Goal: Task Accomplishment & Management: Use online tool/utility

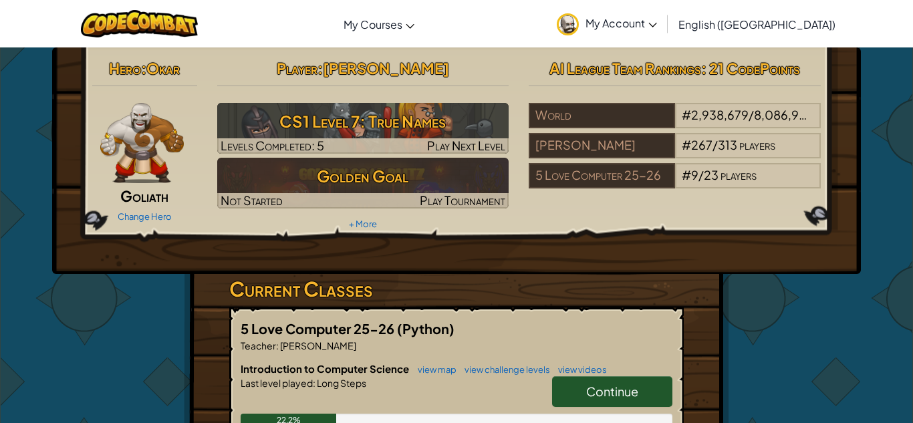
scroll to position [72, 0]
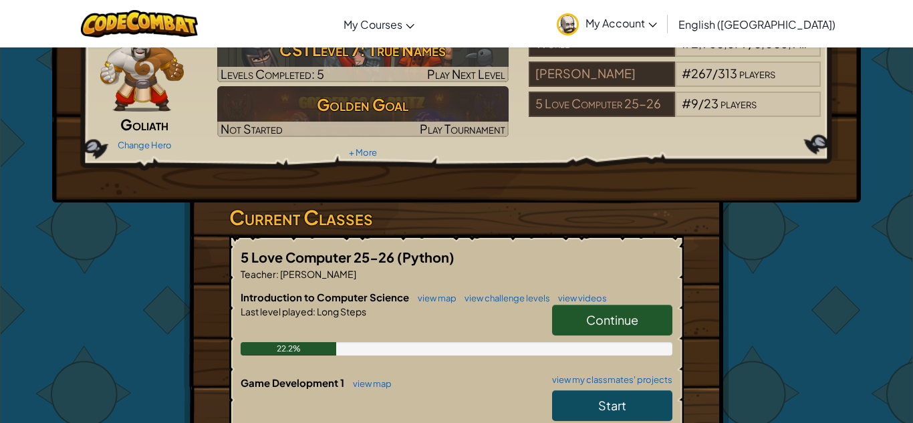
click at [645, 324] on link "Continue" at bounding box center [612, 320] width 120 height 31
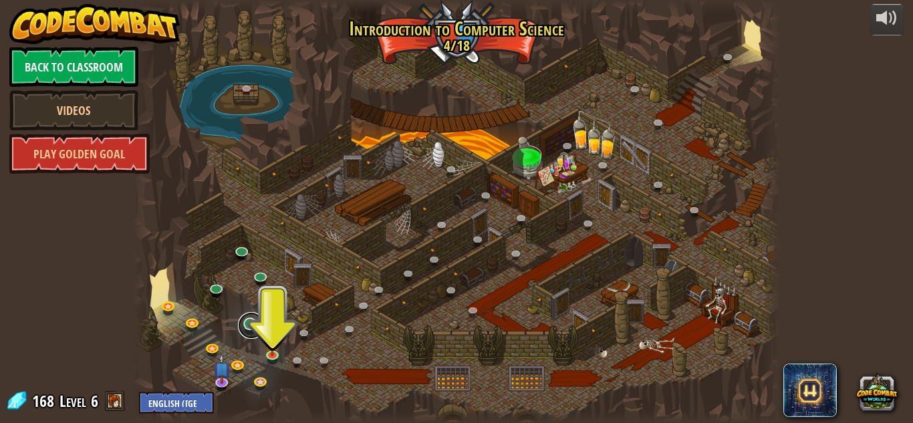
click at [263, 329] on link at bounding box center [251, 325] width 27 height 27
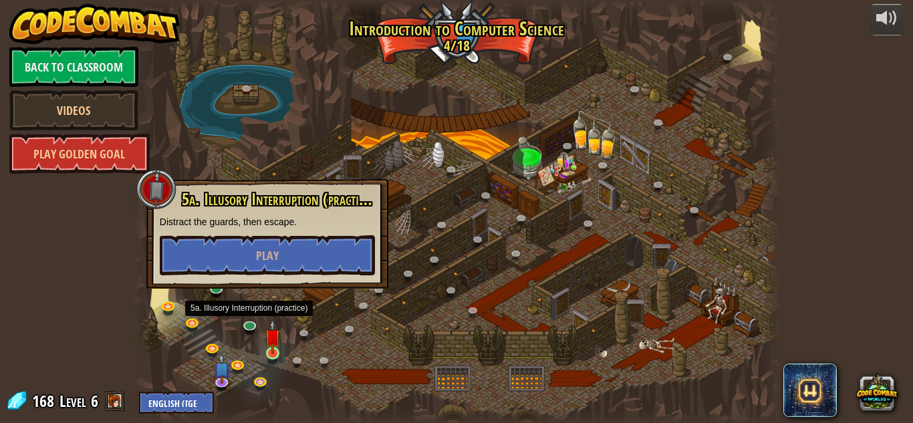
click at [266, 349] on img at bounding box center [272, 337] width 15 height 35
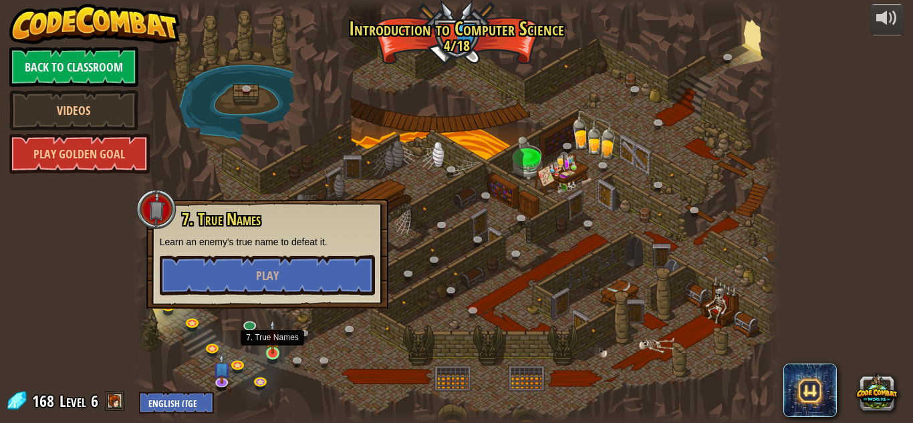
click at [288, 345] on div at bounding box center [456, 211] width 647 height 423
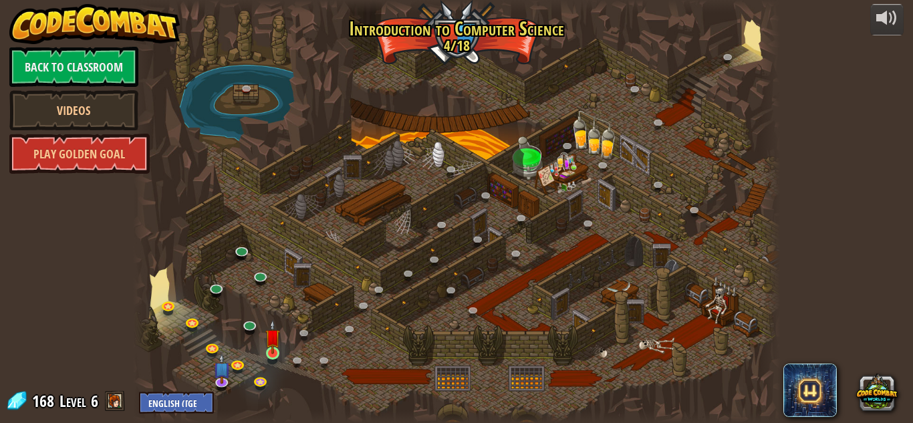
click at [280, 349] on img at bounding box center [272, 337] width 15 height 35
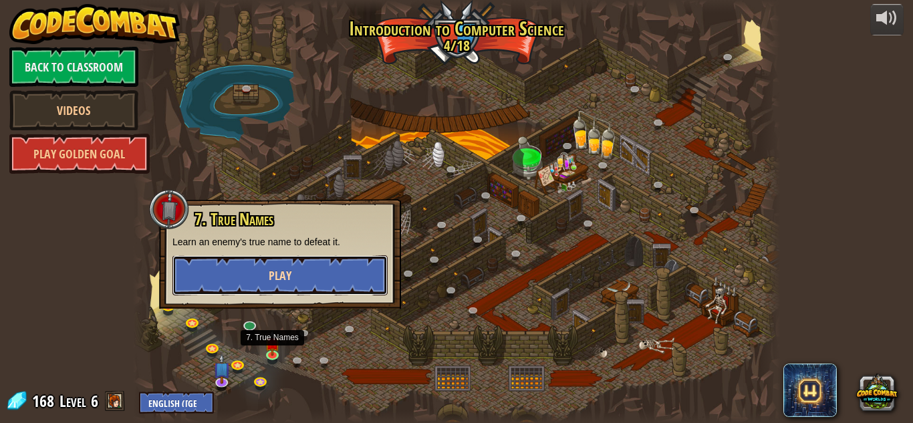
click at [327, 280] on button "Play" at bounding box center [280, 275] width 215 height 40
click at [331, 278] on div at bounding box center [456, 211] width 647 height 423
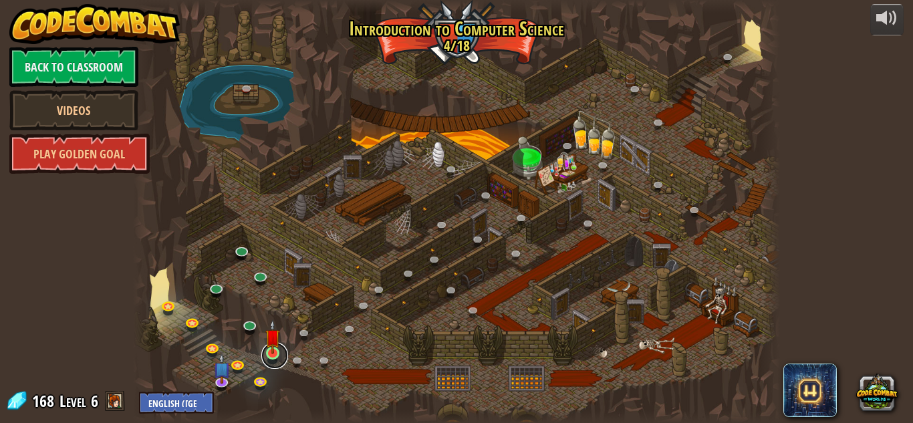
click at [285, 352] on link at bounding box center [274, 355] width 27 height 27
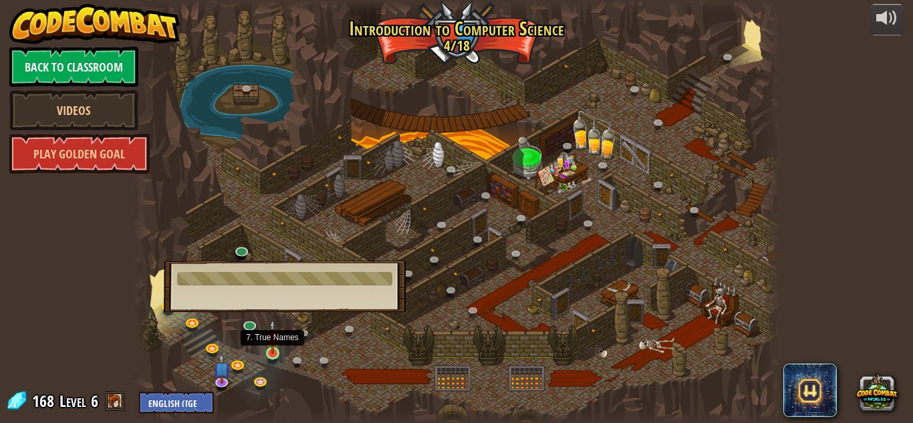
click at [269, 349] on img at bounding box center [272, 337] width 15 height 35
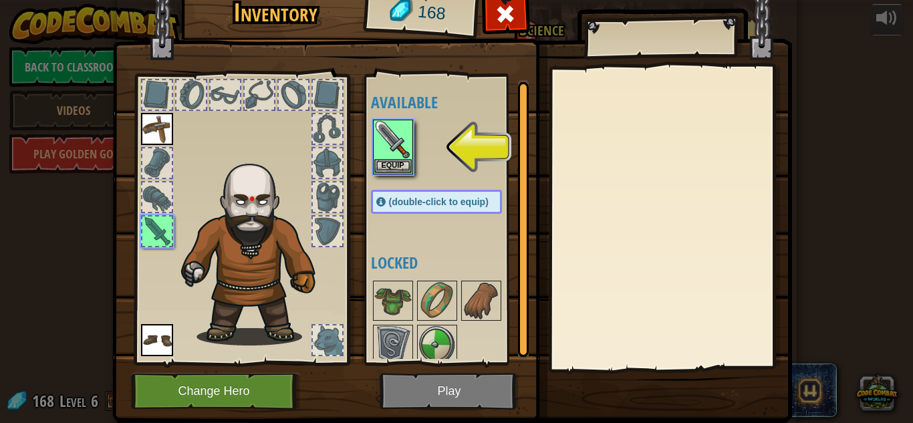
click at [442, 387] on img at bounding box center [452, 180] width 680 height 485
click at [397, 167] on button "Equip" at bounding box center [392, 165] width 37 height 14
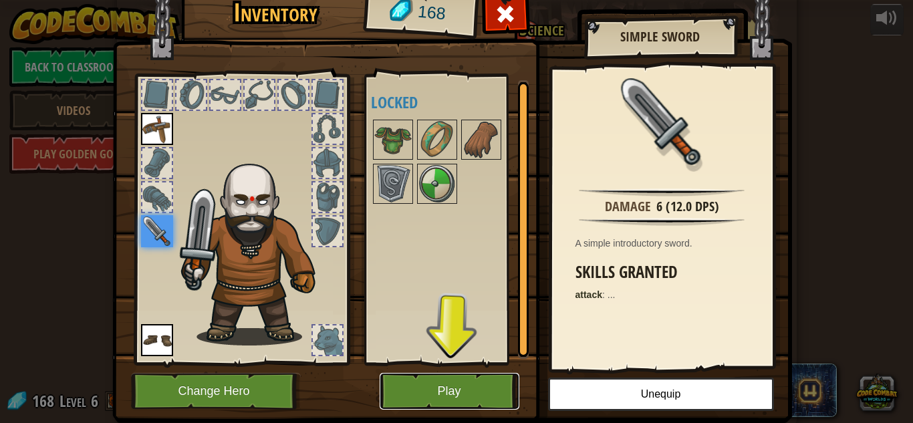
click at [481, 389] on button "Play" at bounding box center [450, 391] width 140 height 37
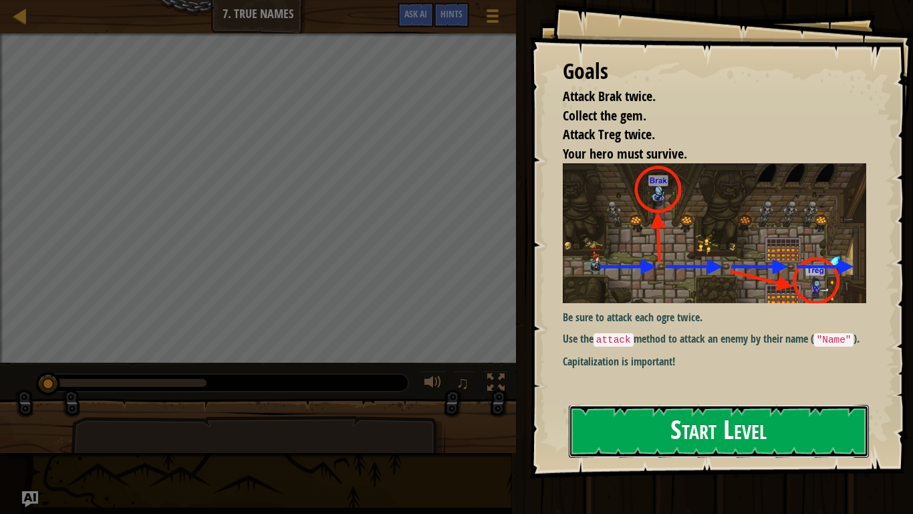
click at [778, 409] on button "Start Level" at bounding box center [719, 431] width 300 height 53
click at [775, 423] on button "Start Level" at bounding box center [719, 431] width 300 height 53
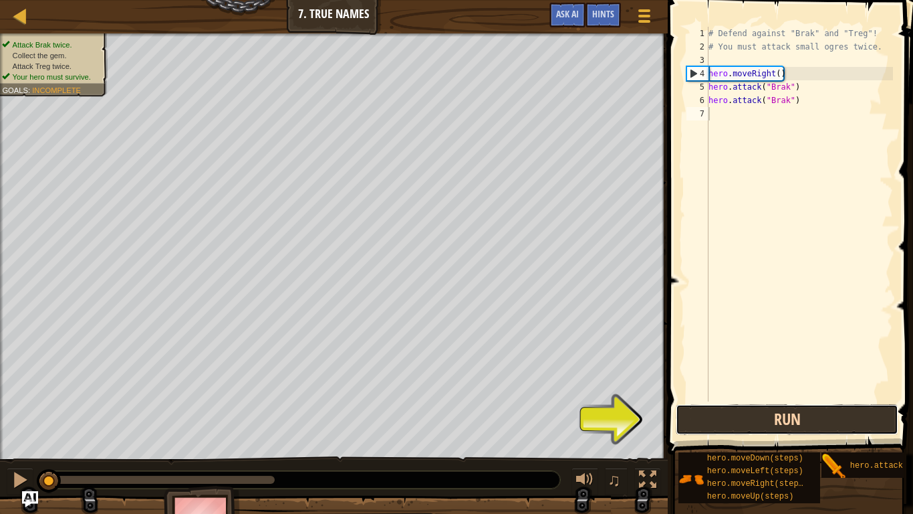
click at [807, 423] on button "Run" at bounding box center [787, 419] width 223 height 31
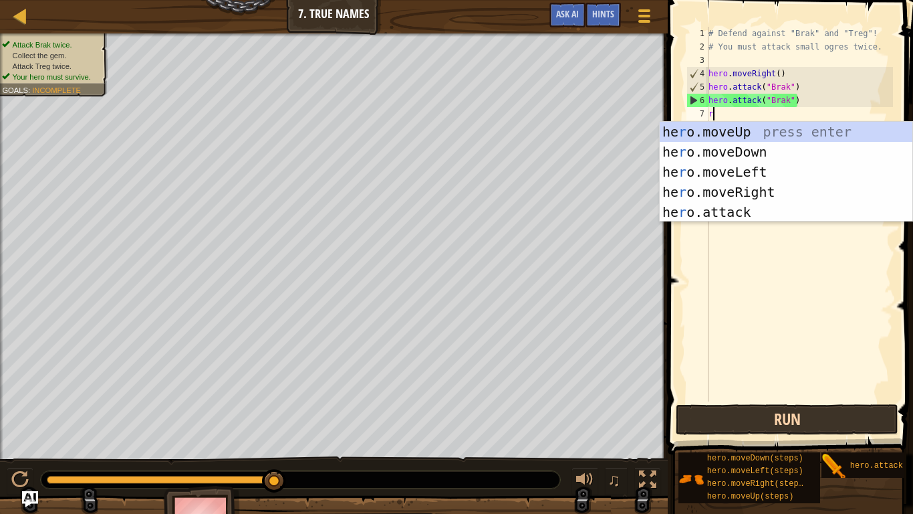
scroll to position [6, 0]
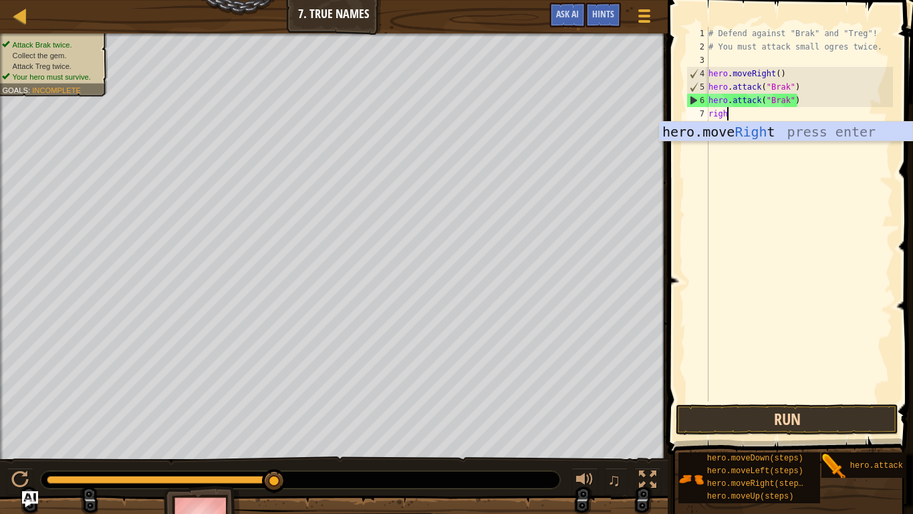
type textarea "right"
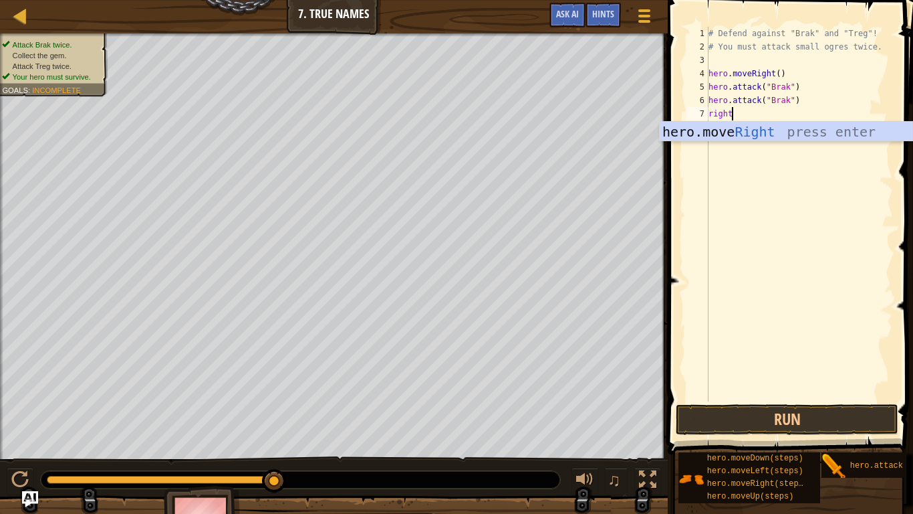
click at [839, 133] on div "hero.move Right press enter" at bounding box center [786, 152] width 253 height 60
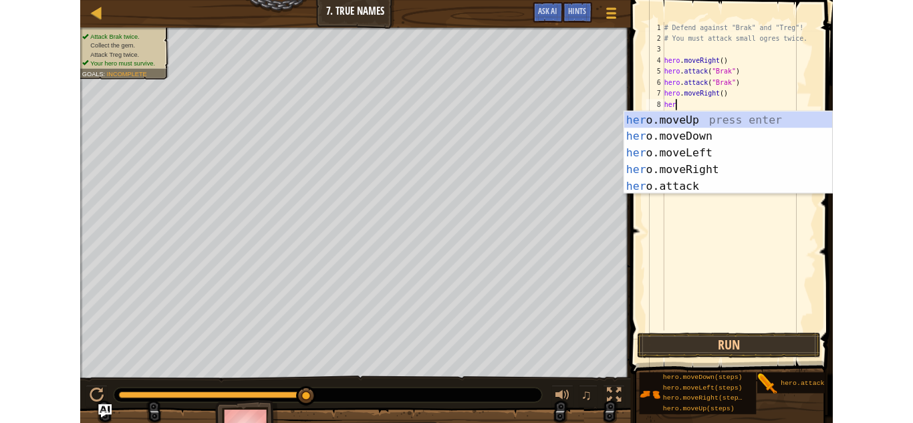
scroll to position [6, 1]
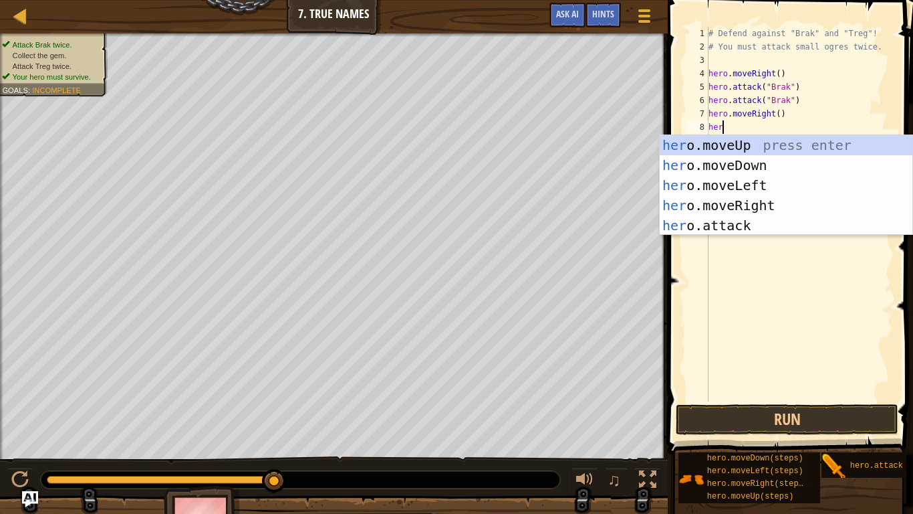
click at [746, 221] on div "her o.moveUp press enter her o.moveDown press enter her o.moveLeft press enter …" at bounding box center [786, 205] width 253 height 140
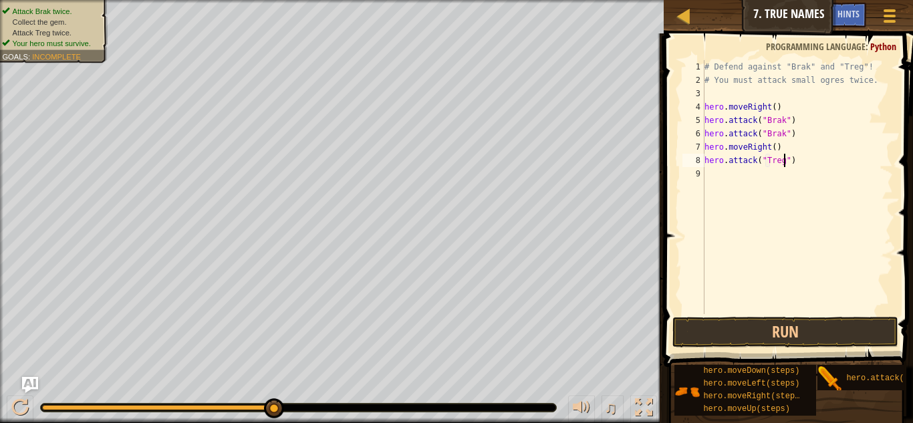
scroll to position [6, 12]
type textarea "hero.attack("Treg")"
click at [836, 340] on button "Run" at bounding box center [786, 332] width 226 height 31
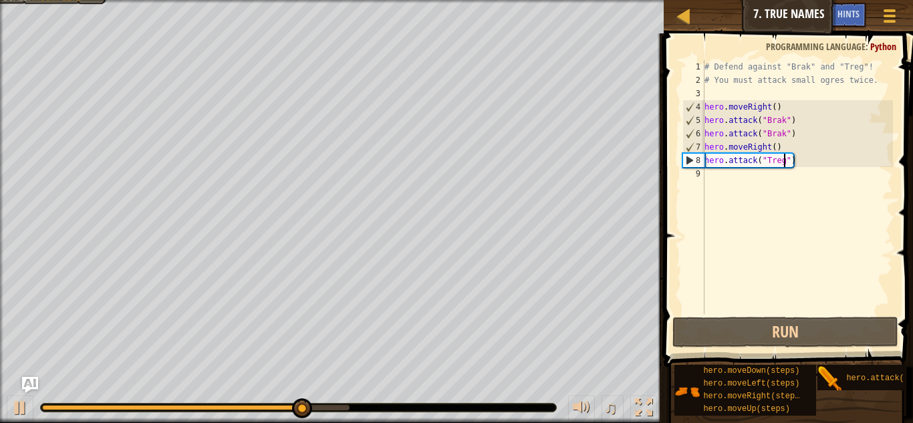
click at [734, 188] on div "# Defend against "Brak" and "Treg"! # You must attack small ogres twice. hero .…" at bounding box center [797, 200] width 191 height 281
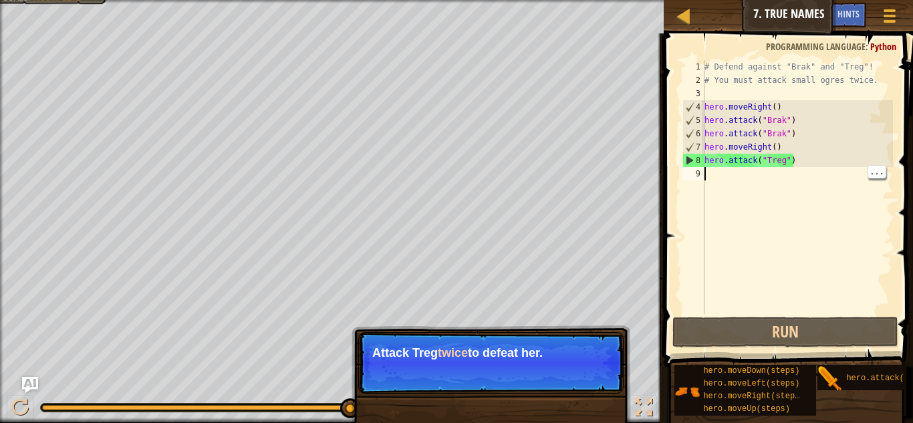
click at [728, 176] on div "# Defend against "Brak" and "Treg"! # You must attack small ogres twice. hero .…" at bounding box center [797, 200] width 191 height 281
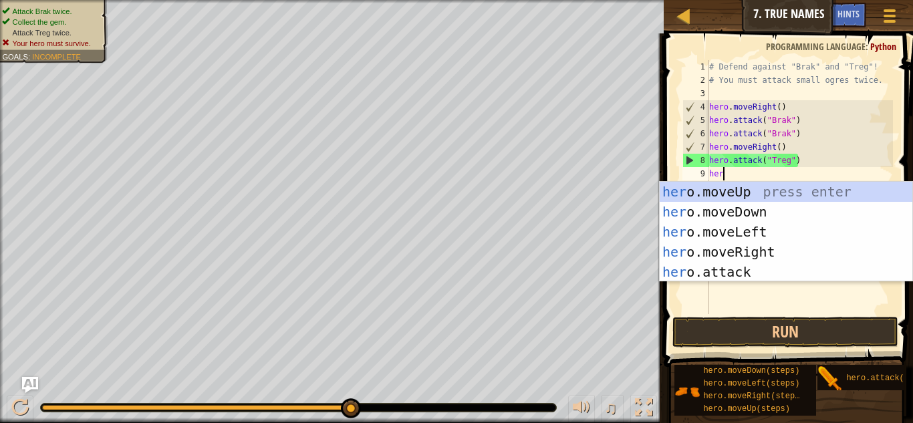
scroll to position [6, 1]
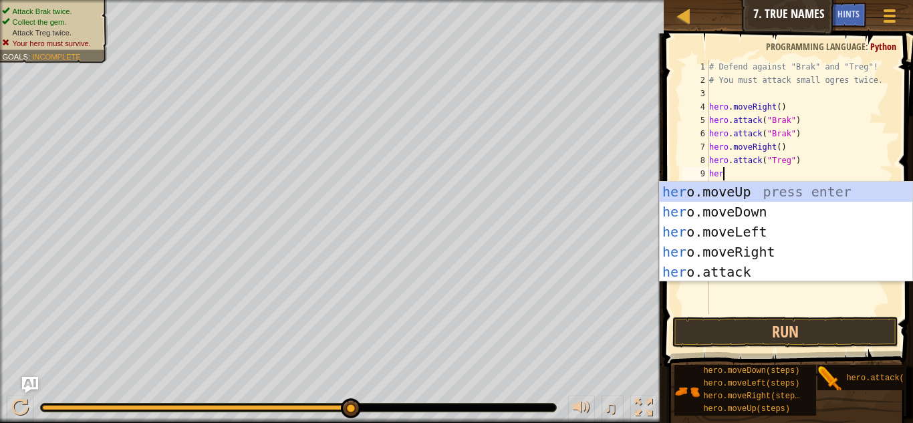
click at [761, 278] on div "her o.moveUp press enter her o.moveDown press enter her o.moveLeft press enter …" at bounding box center [786, 252] width 253 height 140
type textarea "hero.attack("Enemy Name")"
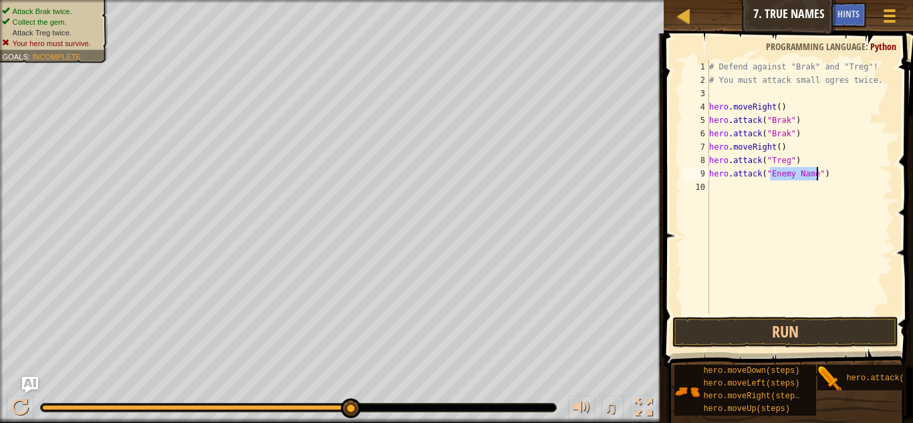
click at [794, 181] on div "# Defend against "Brak" and "Treg"! # You must attack small ogres twice. hero .…" at bounding box center [800, 200] width 187 height 281
click at [800, 183] on div "# Defend against "Brak" and "Treg"! # You must attack small ogres twice. hero .…" at bounding box center [800, 200] width 187 height 281
type textarea "hero.attack("Treg")"
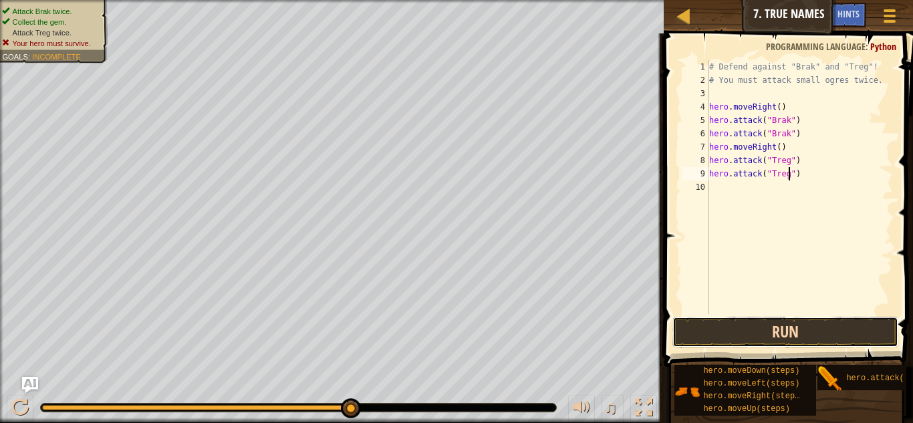
click at [837, 340] on button "Run" at bounding box center [786, 332] width 226 height 31
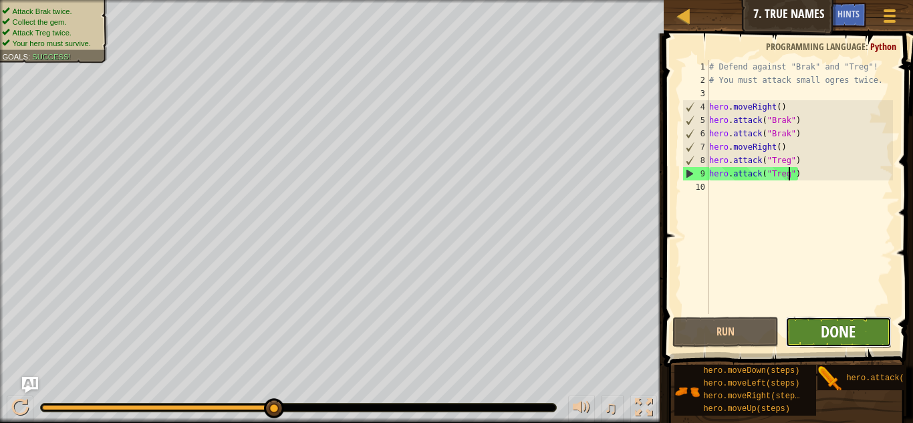
click at [853, 334] on span "Done" at bounding box center [838, 331] width 35 height 21
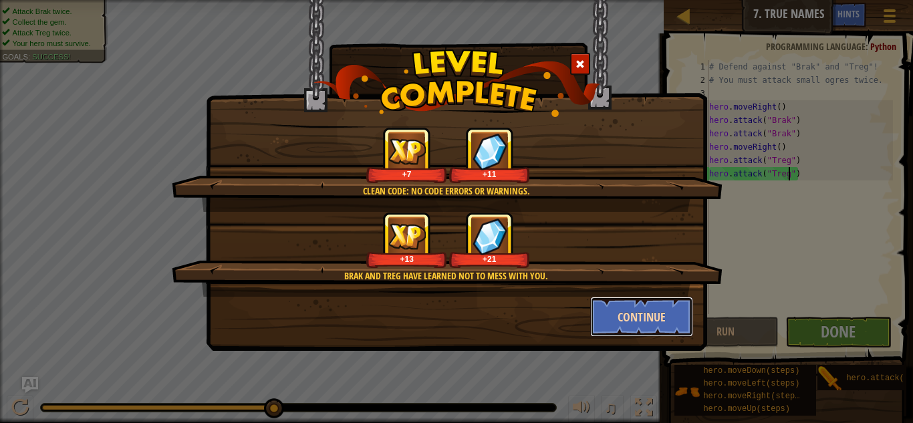
click at [643, 298] on button "Continue" at bounding box center [642, 317] width 104 height 40
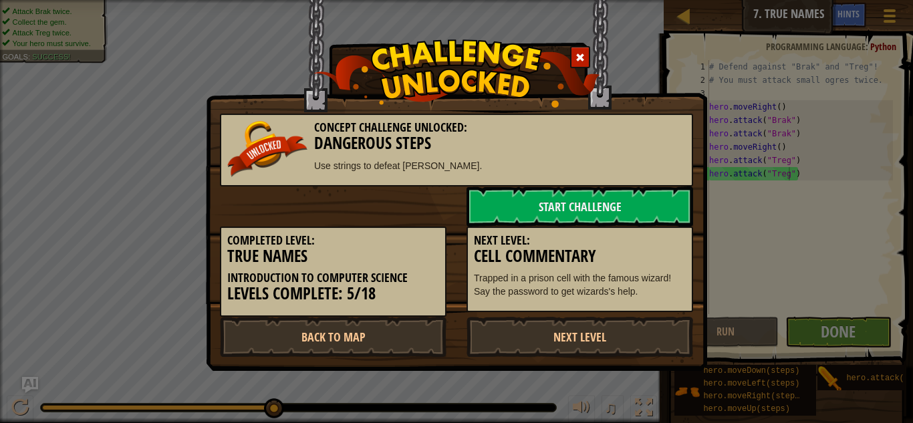
click at [647, 308] on div "Next Level: Cell Commentary Trapped in a prison cell with the famous wizard! Sa…" at bounding box center [580, 270] width 227 height 86
click at [570, 213] on link "Start Challenge" at bounding box center [580, 207] width 227 height 40
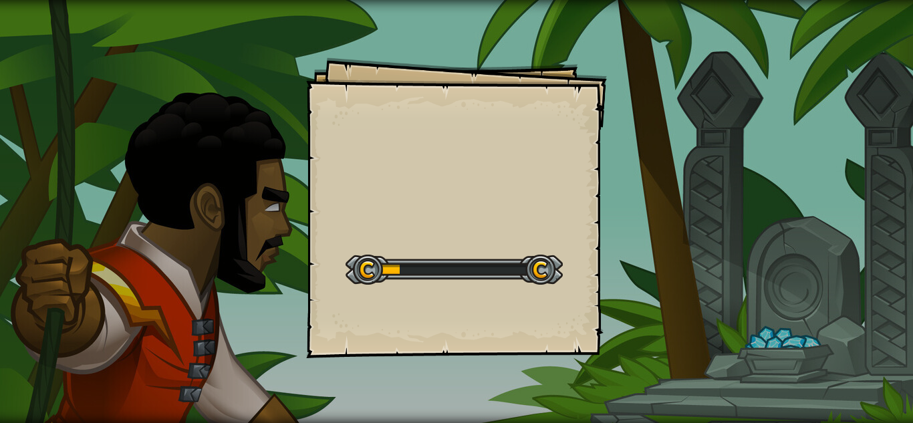
click at [570, 213] on div "Goals Start Level Error loading from server. Try refreshing the page. You'll ne…" at bounding box center [456, 208] width 301 height 301
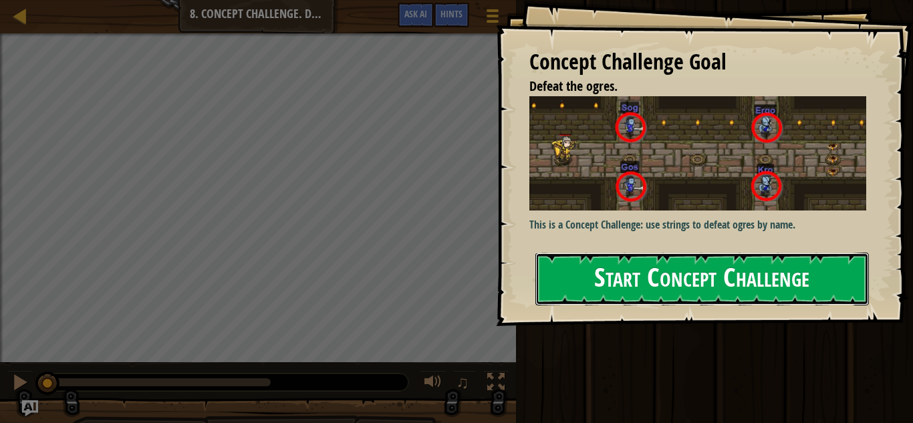
click at [649, 287] on button "Start Concept Challenge" at bounding box center [703, 279] width 334 height 53
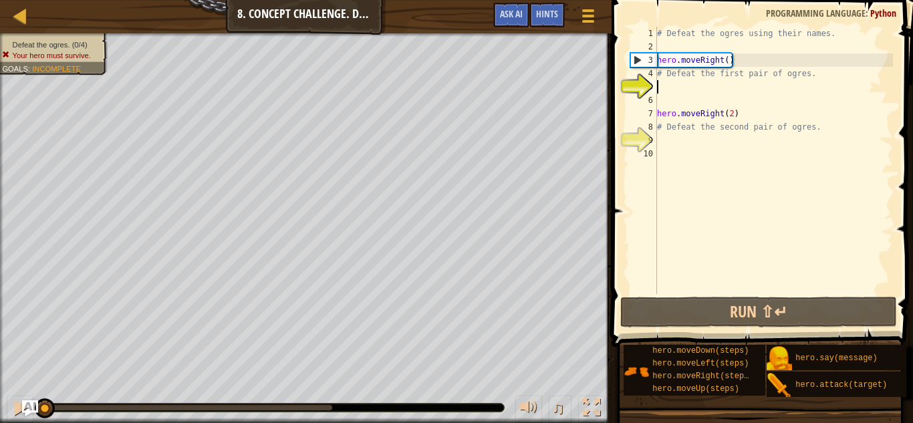
click at [771, 76] on div "# Defeat the ogres using their names. hero . moveRight ( ) # Defeat the first p…" at bounding box center [774, 174] width 239 height 294
type textarea "# Defeat the first pair of ogres."
click at [814, 80] on div "# Defeat the ogres using their names. hero . moveRight ( ) # Defeat the first p…" at bounding box center [774, 174] width 239 height 294
click at [665, 92] on div "# Defeat the ogres using their names. hero . moveRight ( ) # Defeat the first p…" at bounding box center [774, 174] width 239 height 294
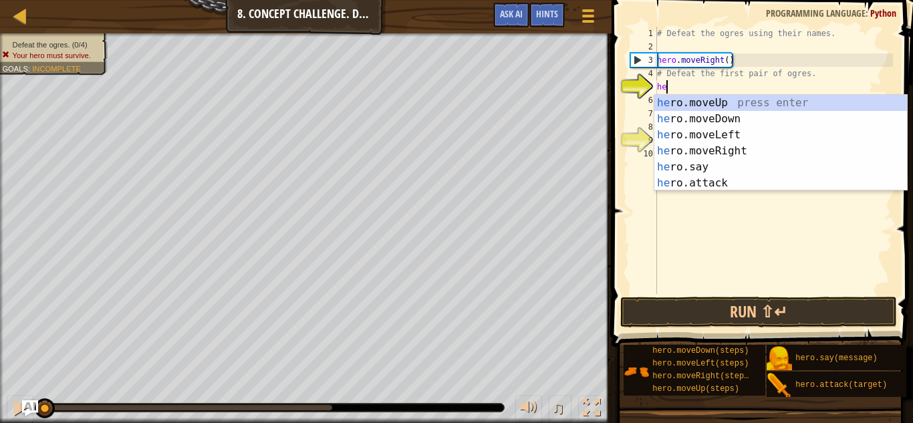
scroll to position [6, 1]
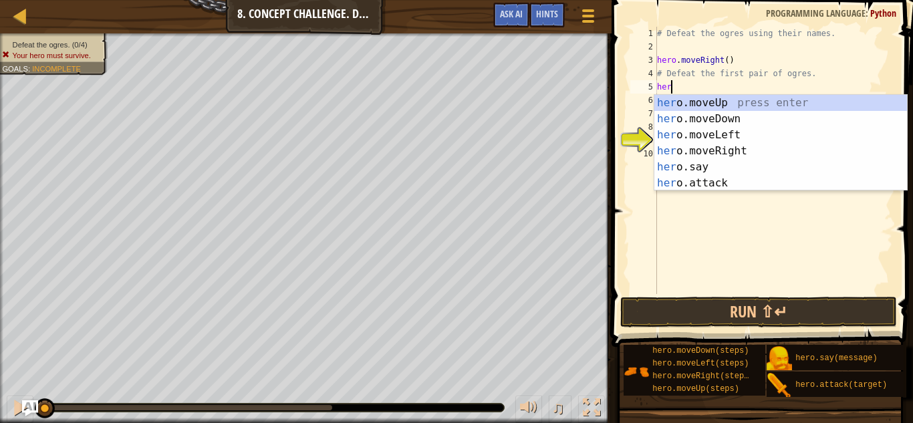
click at [779, 185] on div "her o.moveUp press enter her o.moveDown press enter her o.moveLeft press enter …" at bounding box center [781, 159] width 253 height 128
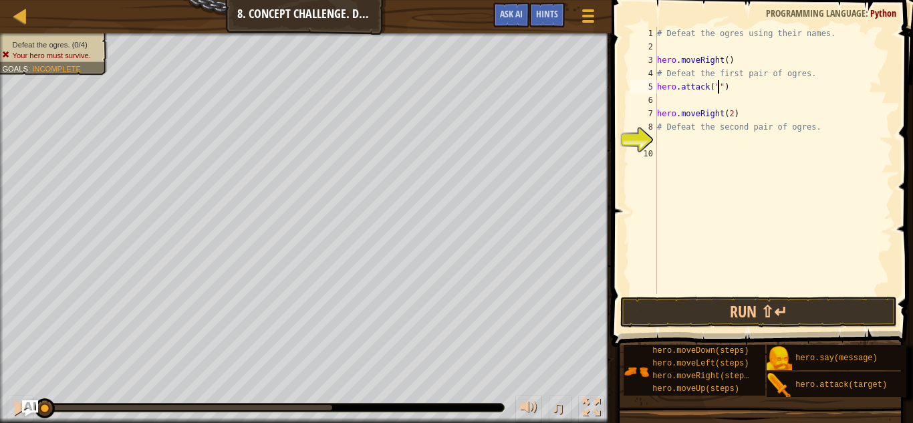
scroll to position [6, 9]
type textarea "hero.attack("Sog")"
click at [673, 98] on div "# Defeat the ogres using their names. hero . moveRight ( ) # Defeat the first p…" at bounding box center [774, 174] width 239 height 294
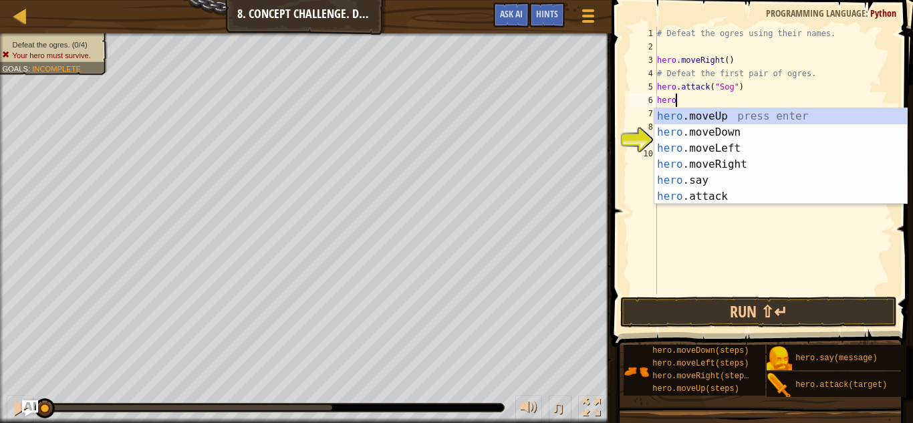
scroll to position [6, 2]
click at [742, 196] on div "hero .moveUp press enter hero .moveDown press enter hero .moveLeft press enter …" at bounding box center [781, 172] width 253 height 128
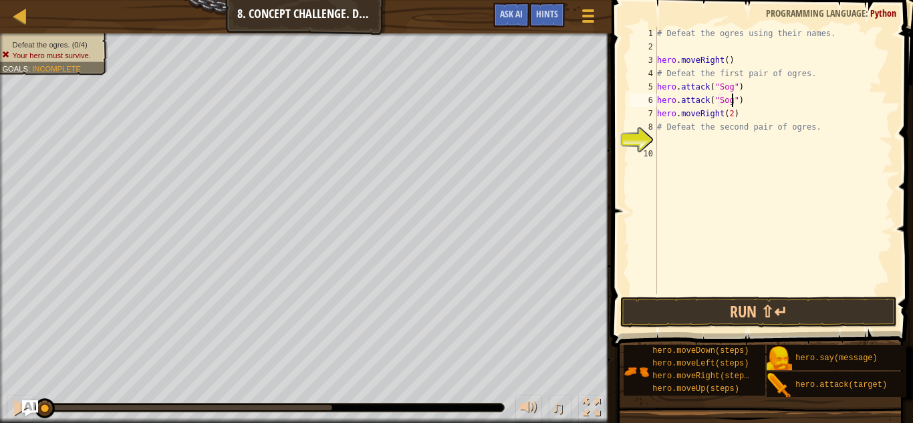
scroll to position [6, 11]
click at [753, 118] on div "# Defeat the ogres using their names. hero . moveRight ( ) # Defeat the first p…" at bounding box center [774, 174] width 239 height 294
type textarea "hero.moveRight(2)"
click at [750, 136] on div "# Defeat the ogres using their names. hero . moveRight ( ) # Defeat the first p…" at bounding box center [774, 174] width 239 height 294
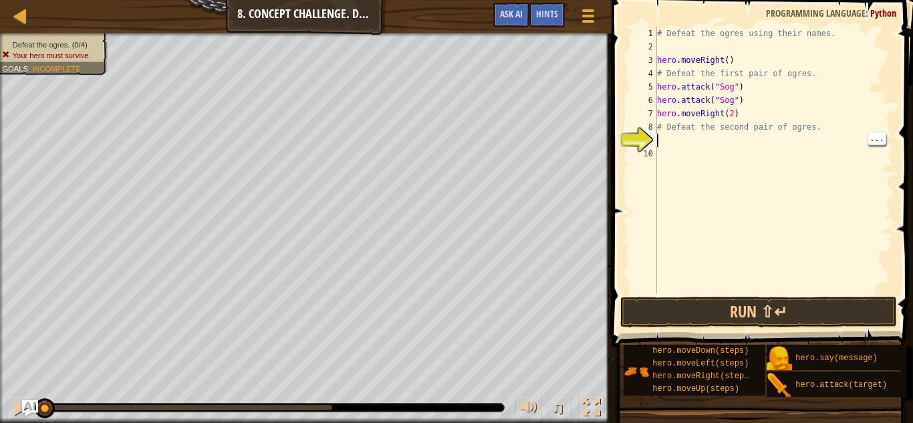
click at [804, 135] on div "# Defeat the ogres using their names. hero . moveRight ( ) # Defeat the first p…" at bounding box center [774, 174] width 239 height 294
click at [783, 136] on div "# Defeat the ogres using their names. hero . moveRight ( ) # Defeat the first p…" at bounding box center [774, 174] width 239 height 294
click at [740, 103] on div "# Defeat the ogres using their names. hero . moveRight ( ) # Defeat the first p…" at bounding box center [774, 174] width 239 height 294
click at [716, 99] on div "# Defeat the ogres using their names. hero . moveRight ( ) # Defeat the first p…" at bounding box center [774, 174] width 239 height 294
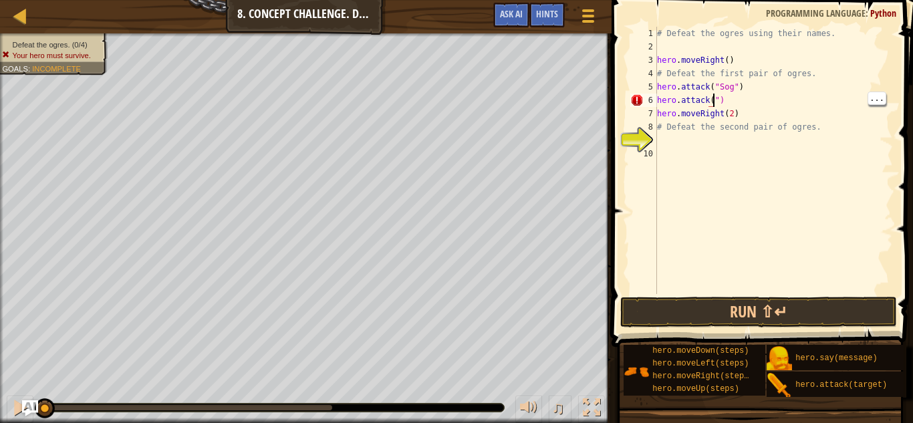
scroll to position [6, 8]
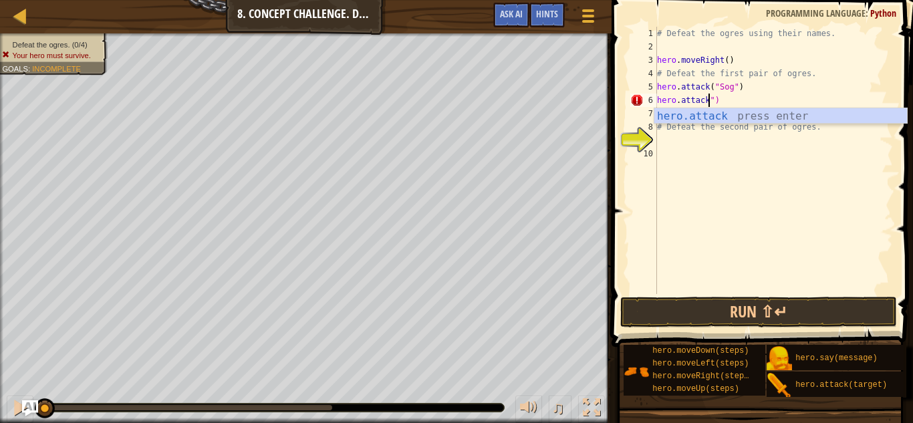
click at [845, 124] on div "# Defeat the ogres using their names. hero . moveRight ( ) # Defeat the first p…" at bounding box center [774, 174] width 239 height 294
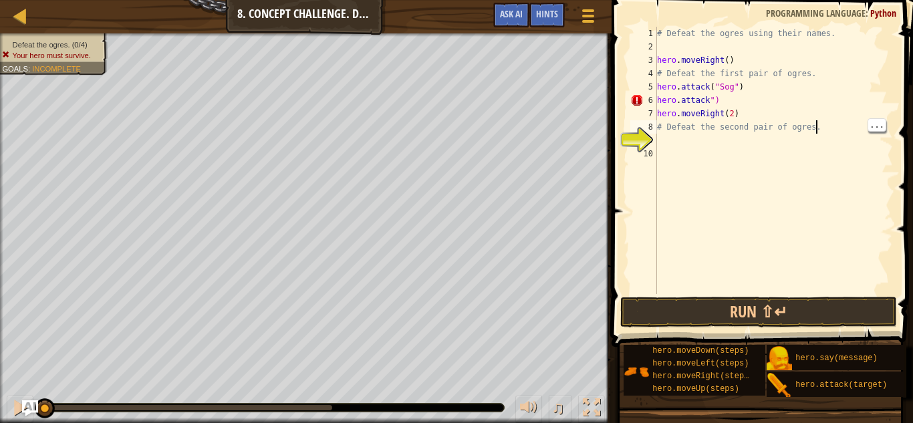
click at [755, 98] on div "# Defeat the ogres using their names. hero . moveRight ( ) # Defeat the first p…" at bounding box center [774, 174] width 239 height 294
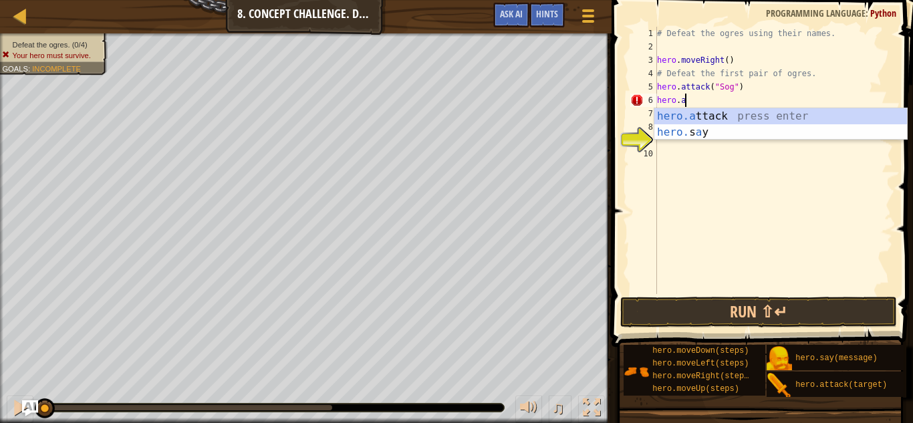
scroll to position [6, 1]
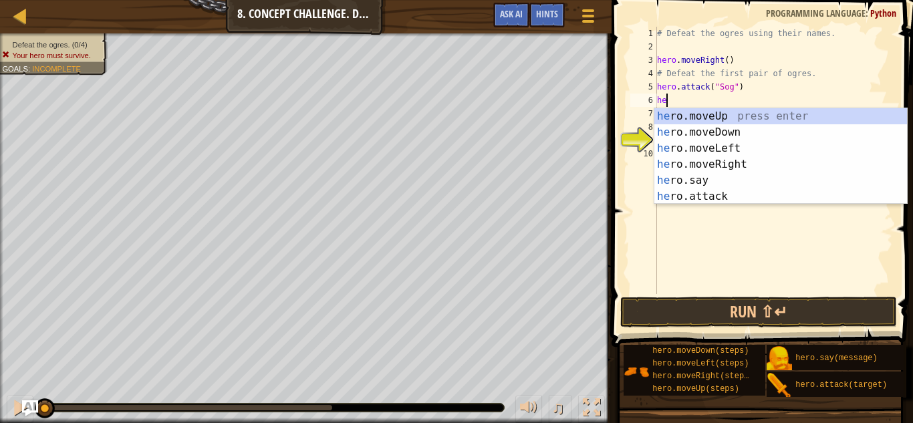
click at [758, 196] on div "he ro.moveUp press enter he ro.moveDown press enter he ro.moveLeft press enter …" at bounding box center [781, 172] width 253 height 128
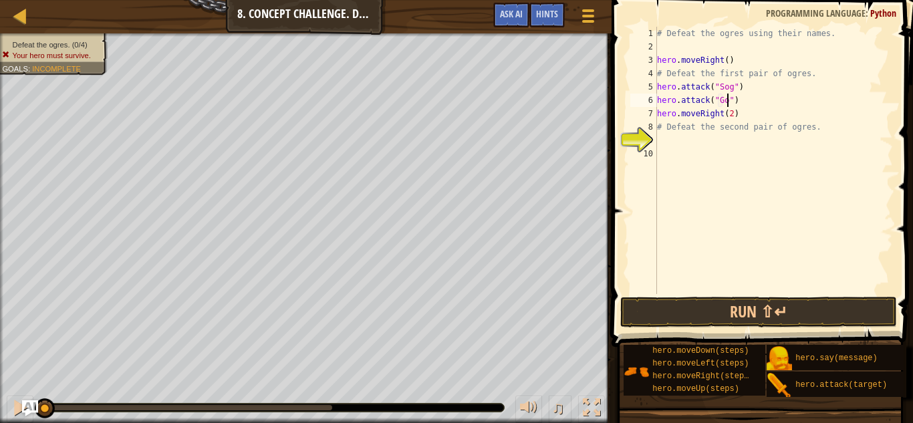
scroll to position [6, 11]
click at [855, 312] on button "Run ⇧↵" at bounding box center [760, 312] width 278 height 31
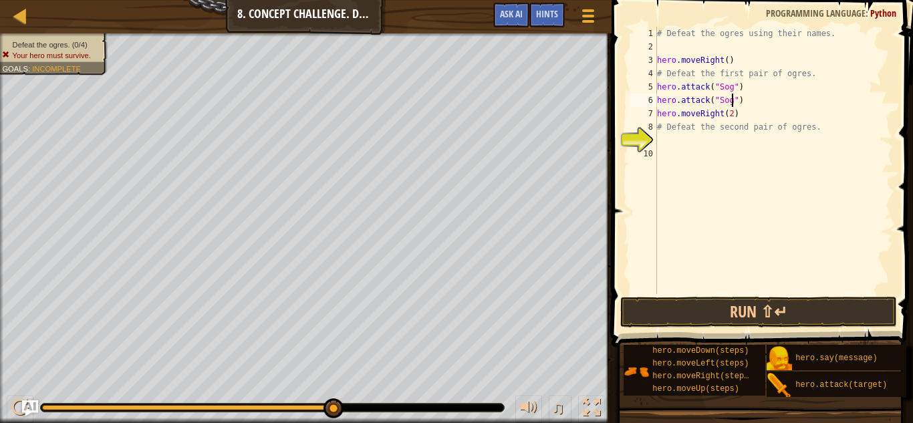
click at [770, 119] on div "# Defeat the ogres using their names. hero . moveRight ( ) # Defeat the first p…" at bounding box center [774, 174] width 239 height 294
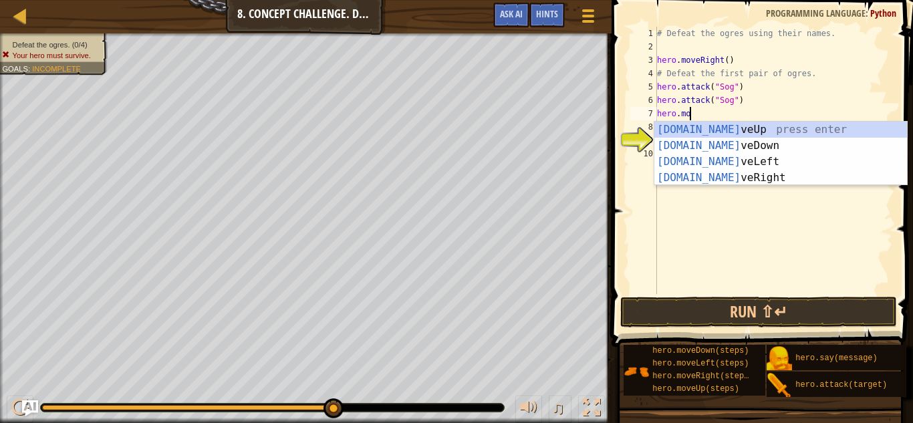
scroll to position [6, 2]
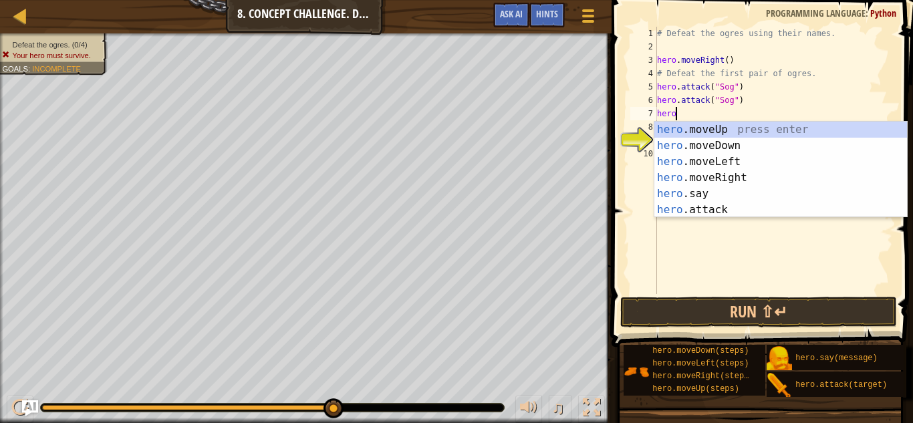
click at [766, 210] on div "hero .moveUp press enter hero .moveDown press enter hero .moveLeft press enter …" at bounding box center [781, 186] width 253 height 128
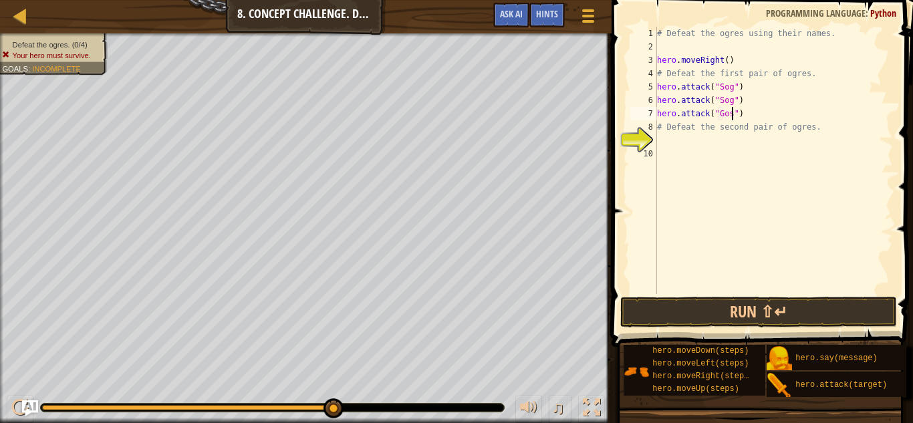
scroll to position [6, 11]
click at [793, 130] on div "# Defeat the ogres using their names. hero . moveRight ( ) # Defeat the first p…" at bounding box center [774, 174] width 239 height 294
click at [814, 129] on div "# Defeat the ogres using their names. hero . moveRight ( ) # Defeat the first p…" at bounding box center [774, 174] width 239 height 294
type textarea "#"
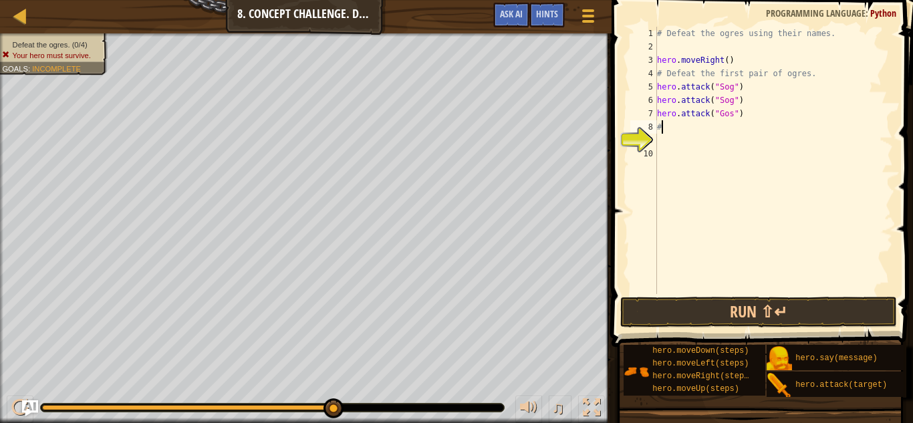
scroll to position [6, 0]
type textarea "hero.attack("Gos")"
click at [691, 133] on div "# Defeat the ogres using their names. hero . moveRight ( ) # Defeat the first p…" at bounding box center [771, 174] width 243 height 294
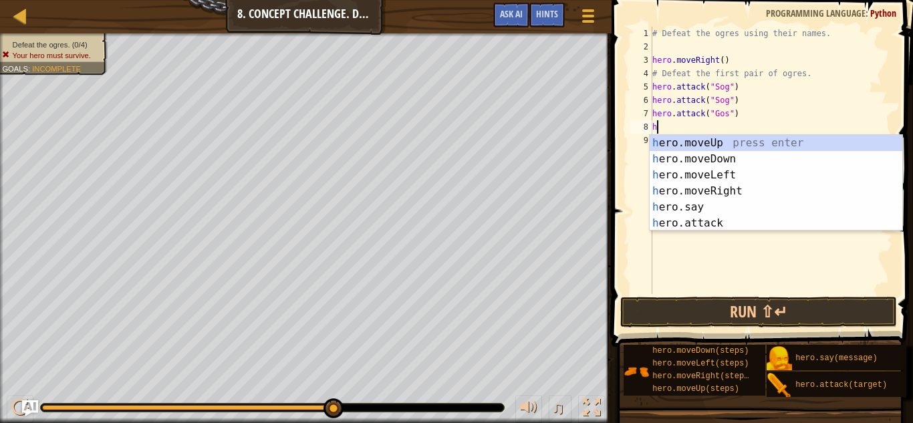
click at [765, 223] on div "h ero.moveUp press enter h ero.moveDown press enter h ero.moveLeft press enter …" at bounding box center [776, 199] width 253 height 128
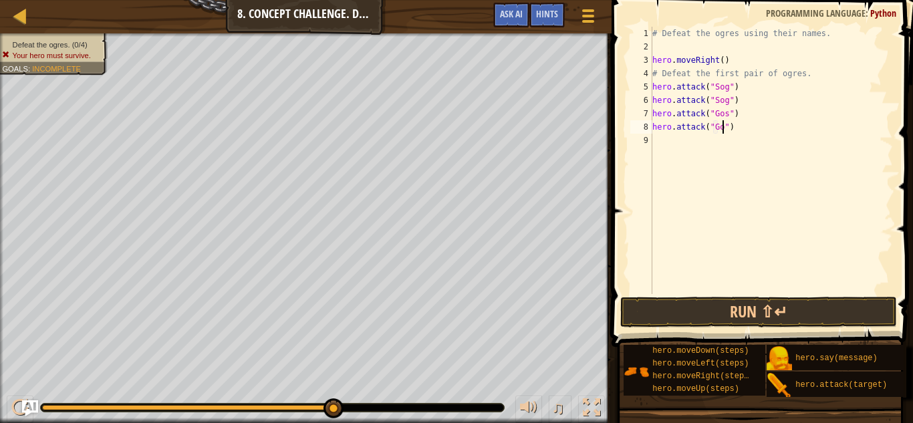
type textarea "hero.attack("Gos")"
click at [672, 140] on div "# Defeat the ogres using their names. hero . moveRight ( ) # Defeat the first p…" at bounding box center [771, 174] width 243 height 294
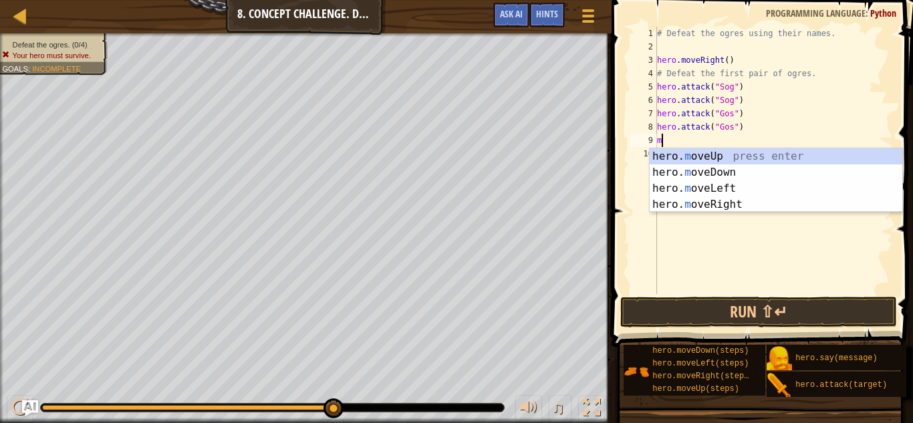
type textarea "mo"
click at [770, 205] on div "hero. mo veUp press enter hero. mo veDown press enter hero. mo veLeft press ent…" at bounding box center [781, 196] width 253 height 96
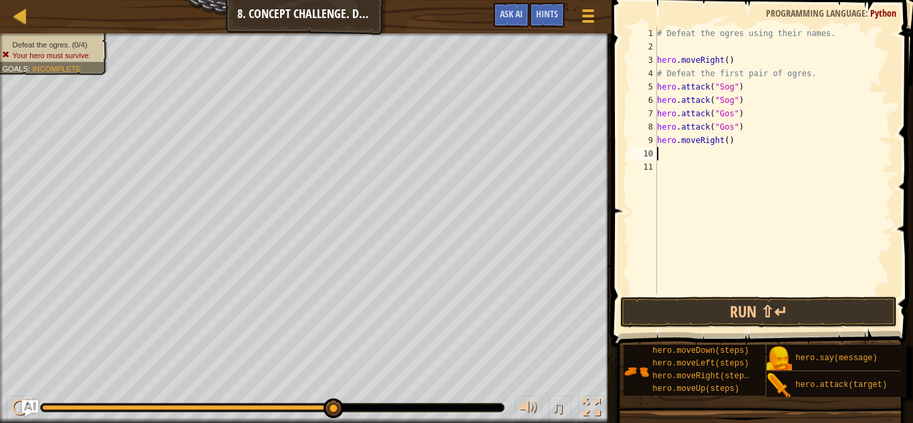
click at [730, 139] on div "# Defeat the ogres using their names. hero . moveRight ( ) # Defeat the first p…" at bounding box center [774, 174] width 239 height 294
type textarea "hero.moveRight(2)"
click at [671, 156] on div "# Defeat the ogres using their names. hero . moveRight ( ) # Defeat the first p…" at bounding box center [774, 174] width 239 height 294
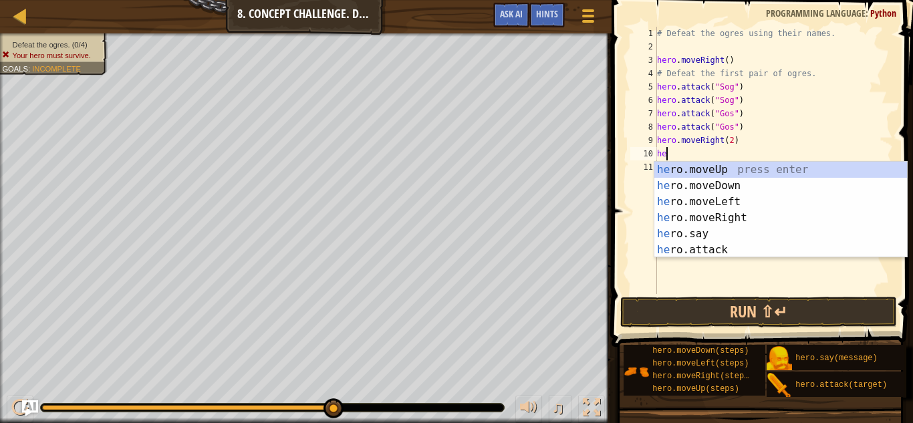
scroll to position [6, 1]
click at [755, 247] on div "her o.moveUp press enter her o.moveDown press enter her o.moveLeft press enter …" at bounding box center [781, 226] width 253 height 128
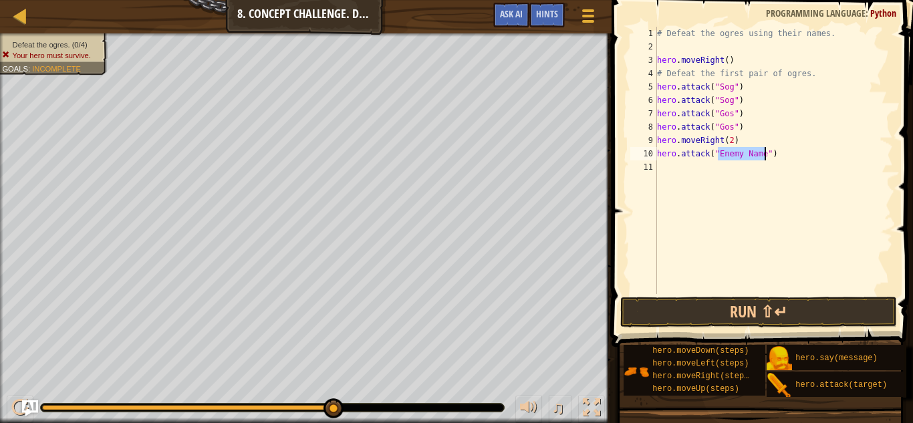
scroll to position [6, 9]
type textarea "hero.attack("Ergo")"
click at [683, 173] on div "# Defeat the ogres using their names. hero . moveRight ( ) # Defeat the first p…" at bounding box center [774, 174] width 239 height 294
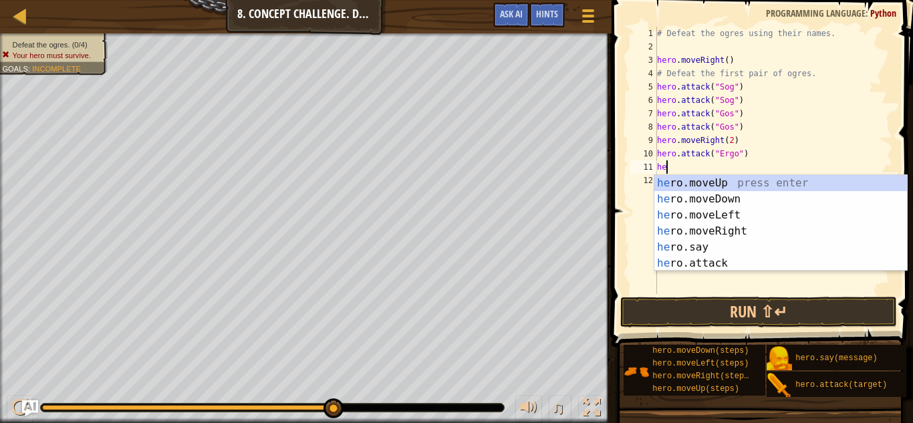
scroll to position [6, 1]
click at [768, 266] on div "her o.moveUp press enter her o.moveDown press enter her o.moveLeft press enter …" at bounding box center [781, 239] width 253 height 128
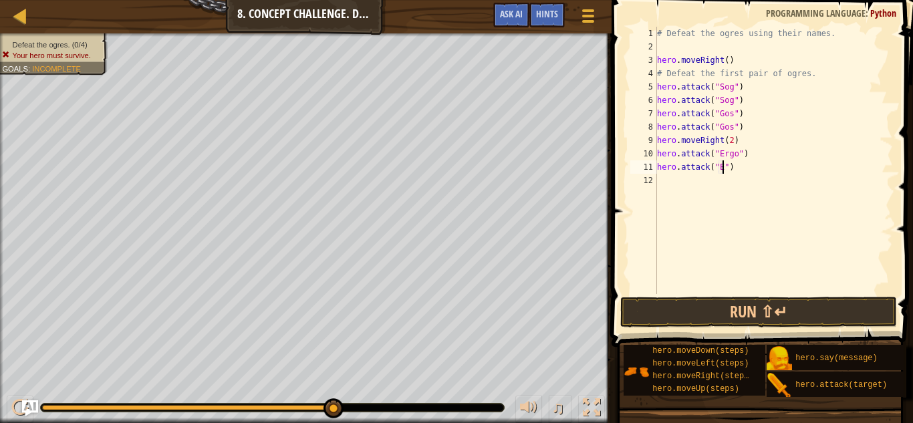
scroll to position [6, 10]
type textarea "hero.attack("Ergo")"
click at [715, 185] on div "# Defeat the ogres using their names. hero . moveRight ( ) # Defeat the first p…" at bounding box center [774, 174] width 239 height 294
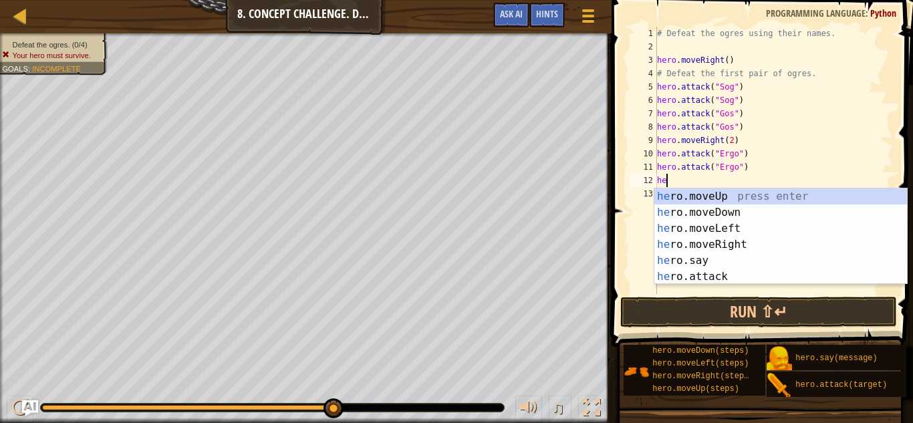
scroll to position [6, 1]
click at [725, 282] on div "her o.moveUp press enter her o.moveDown press enter her o.moveLeft press enter …" at bounding box center [781, 253] width 253 height 128
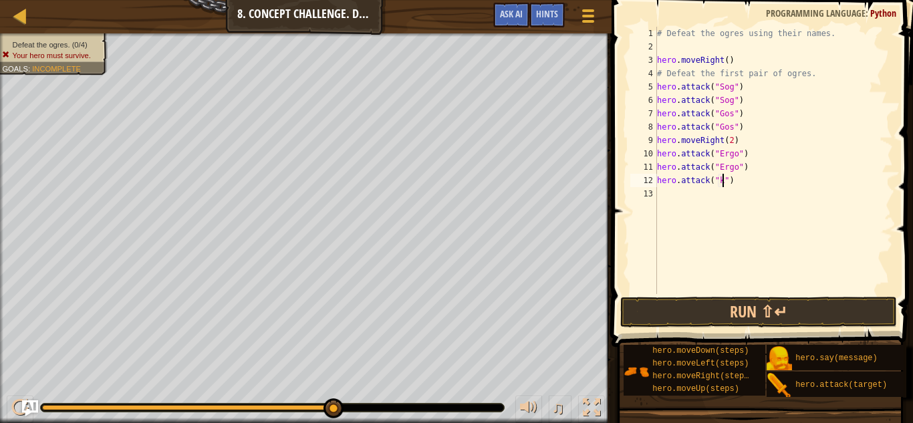
scroll to position [6, 9]
type textarea "hero.attack("Kro")"
click at [764, 185] on div "# Defeat the ogres using their names. hero . moveRight ( ) # Defeat the first p…" at bounding box center [774, 174] width 239 height 294
drag, startPoint x: 758, startPoint y: 189, endPoint x: 656, endPoint y: 187, distance: 101.7
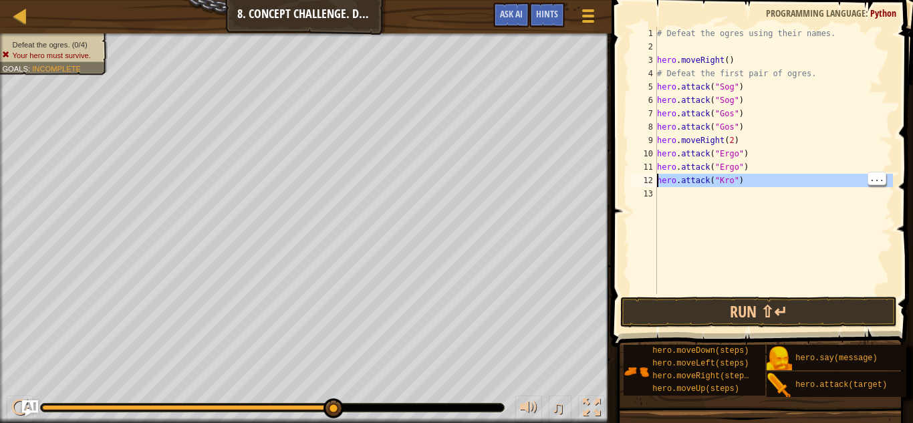
click at [656, 187] on div "hero.attack("Kro") 1 2 3 4 5 6 7 8 9 10 11 12 13 # Defeat the ogres using their…" at bounding box center [760, 160] width 265 height 267
click at [663, 173] on div "# Defeat the ogres using their names. hero . moveRight ( ) # Defeat the first p…" at bounding box center [774, 174] width 239 height 294
click at [663, 183] on div "# Defeat the ogres using their names. hero . moveRight ( ) # Defeat the first p…" at bounding box center [774, 174] width 239 height 294
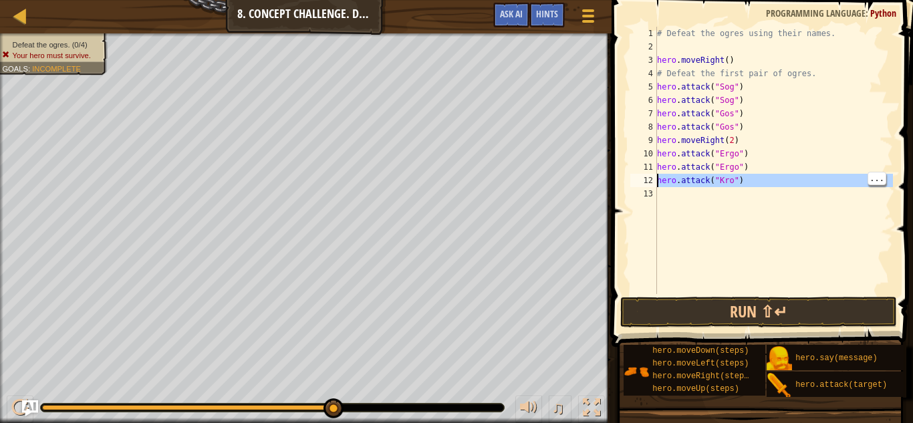
click at [663, 183] on div "# Defeat the ogres using their names. hero . moveRight ( ) # Defeat the first p…" at bounding box center [774, 174] width 239 height 294
type textarea "hero.attack("Kro")"
click at [680, 193] on div "# Defeat the ogres using their names. hero . moveRight ( ) # Defeat the first p…" at bounding box center [774, 160] width 239 height 267
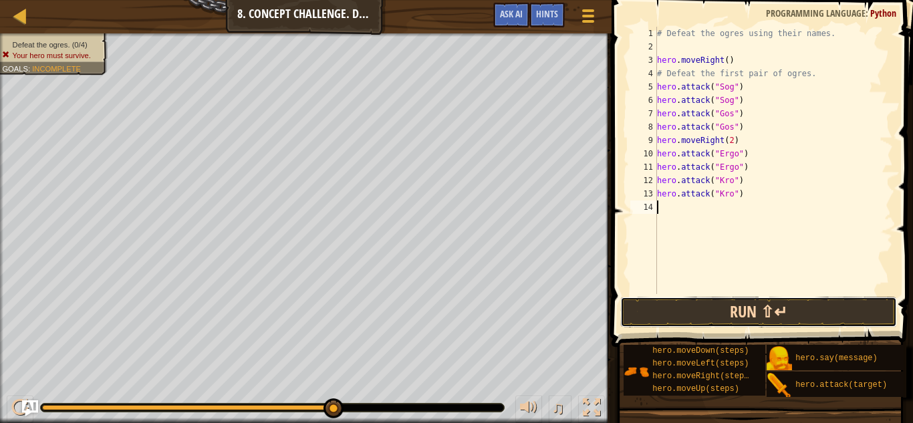
click at [829, 314] on button "Run ⇧↵" at bounding box center [760, 312] width 278 height 31
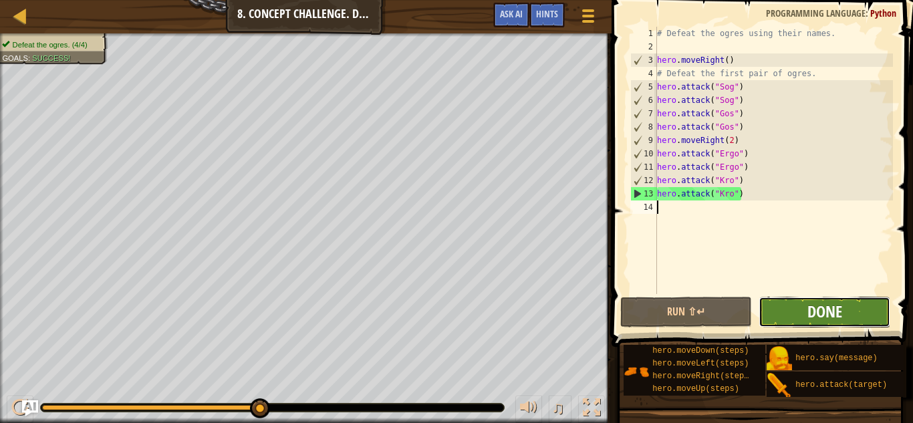
click at [828, 316] on span "Done" at bounding box center [825, 311] width 35 height 21
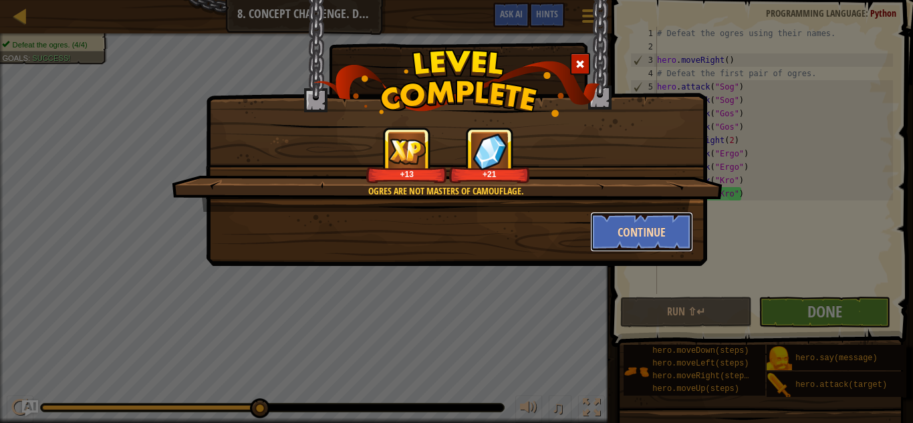
click at [677, 215] on button "Continue" at bounding box center [642, 232] width 104 height 40
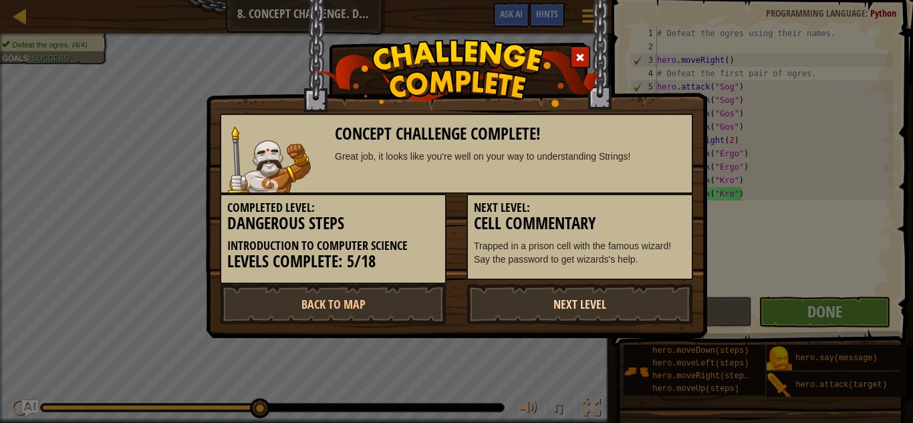
click at [628, 299] on link "Next Level" at bounding box center [580, 304] width 227 height 40
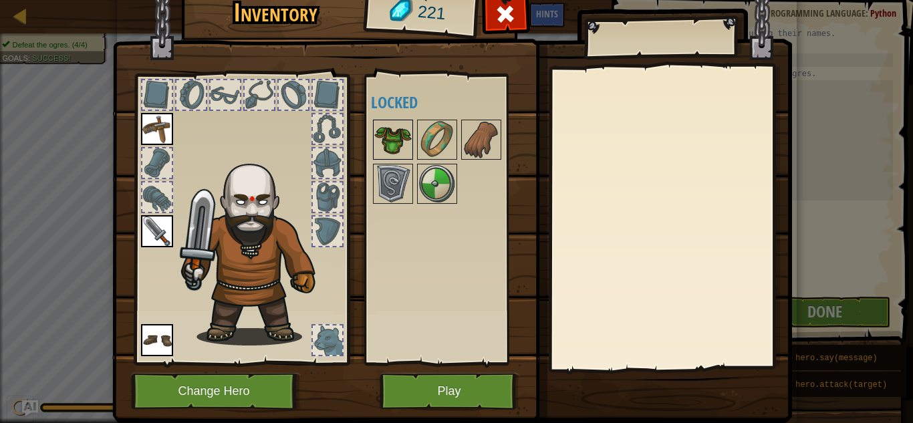
click at [382, 151] on img at bounding box center [392, 139] width 37 height 37
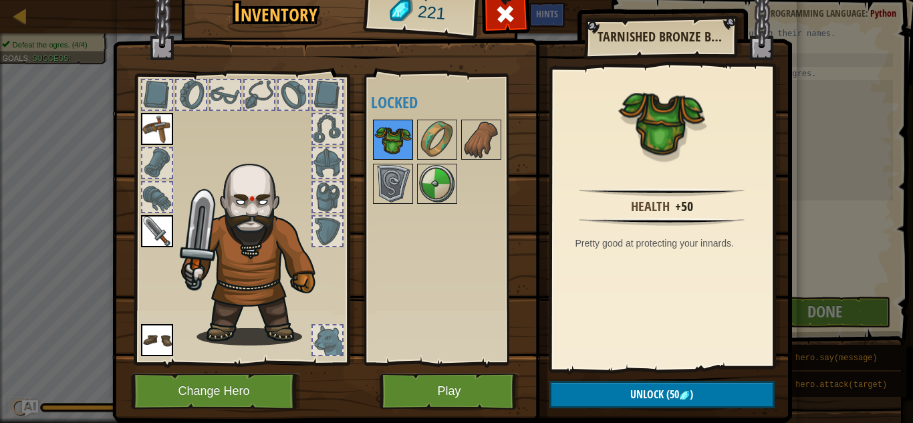
click at [395, 144] on img at bounding box center [392, 139] width 37 height 37
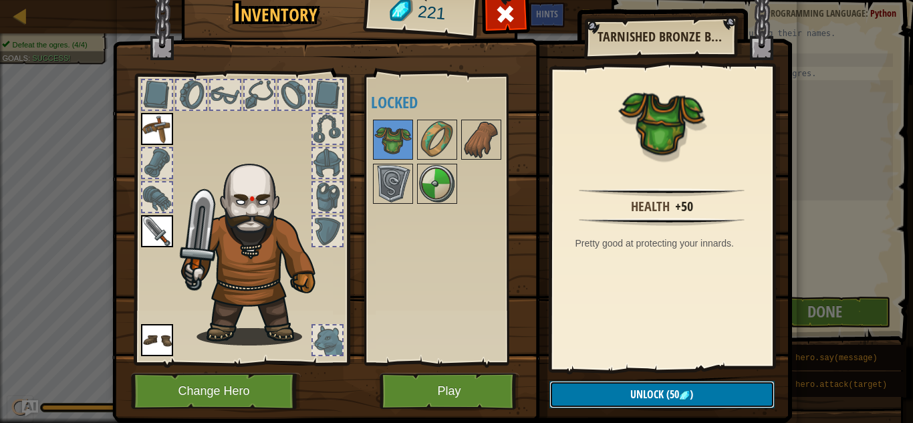
click at [693, 393] on span ")" at bounding box center [691, 394] width 3 height 15
click at [712, 401] on button "Confirm" at bounding box center [662, 394] width 225 height 27
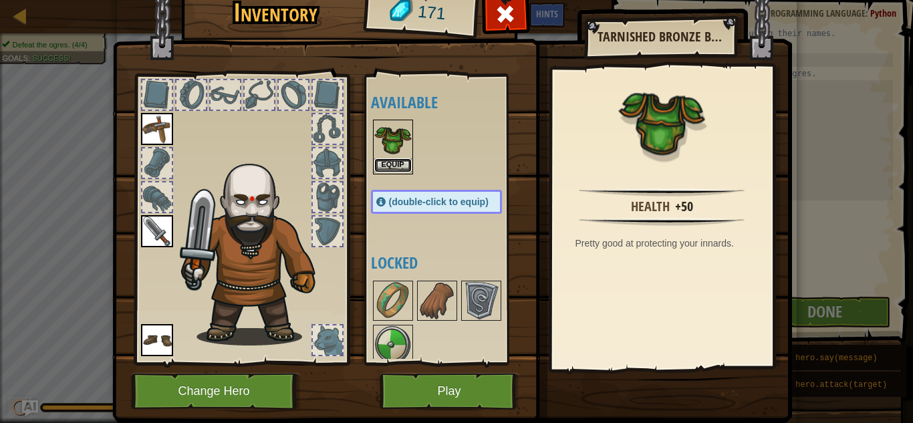
click at [397, 168] on button "Equip" at bounding box center [392, 165] width 37 height 14
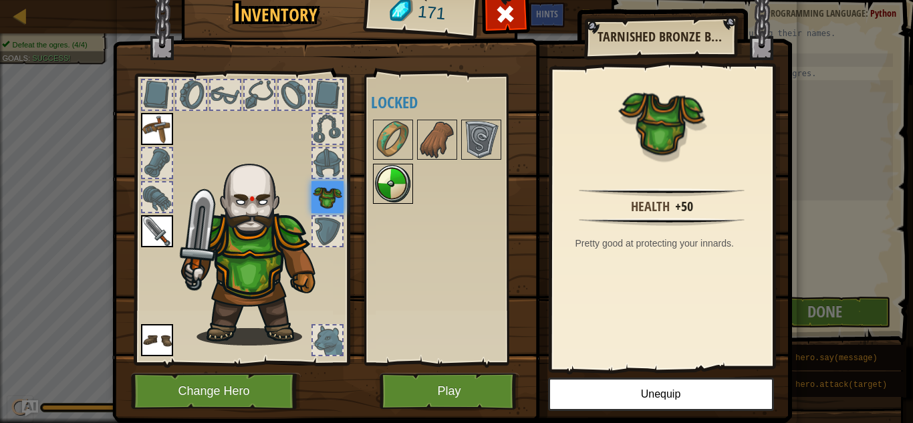
click at [411, 187] on img at bounding box center [392, 183] width 37 height 37
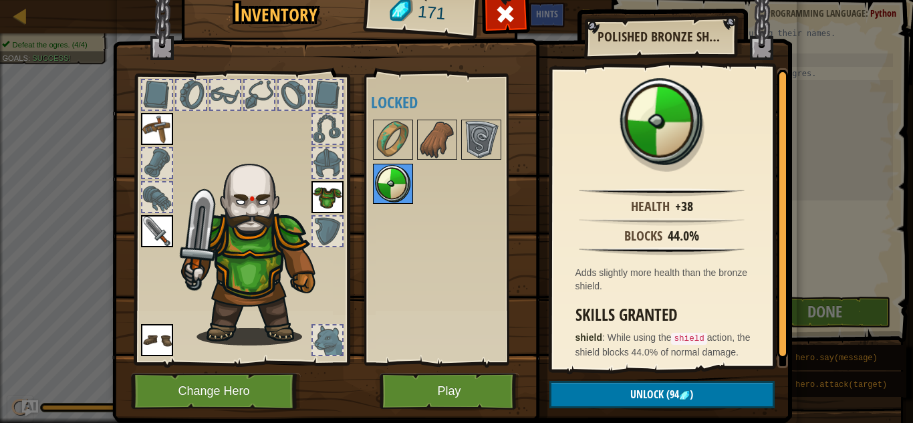
click at [392, 175] on img at bounding box center [392, 183] width 37 height 37
click at [687, 402] on button "Unlock (94 )" at bounding box center [662, 394] width 225 height 27
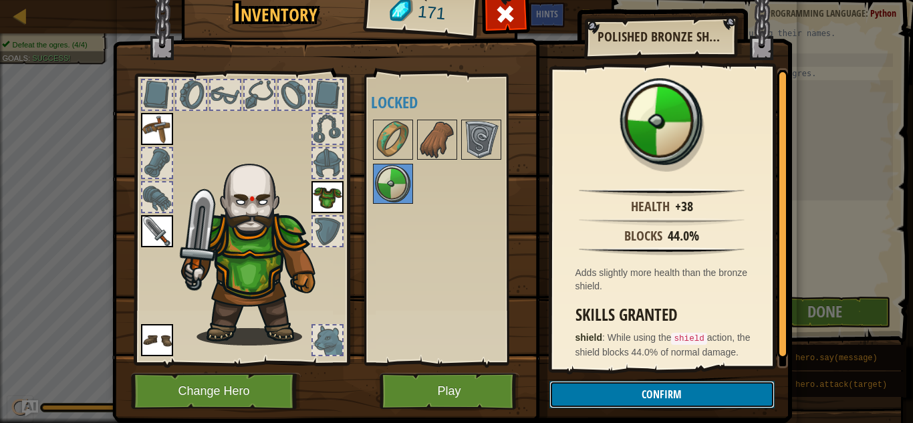
click at [697, 395] on button "Confirm" at bounding box center [662, 394] width 225 height 27
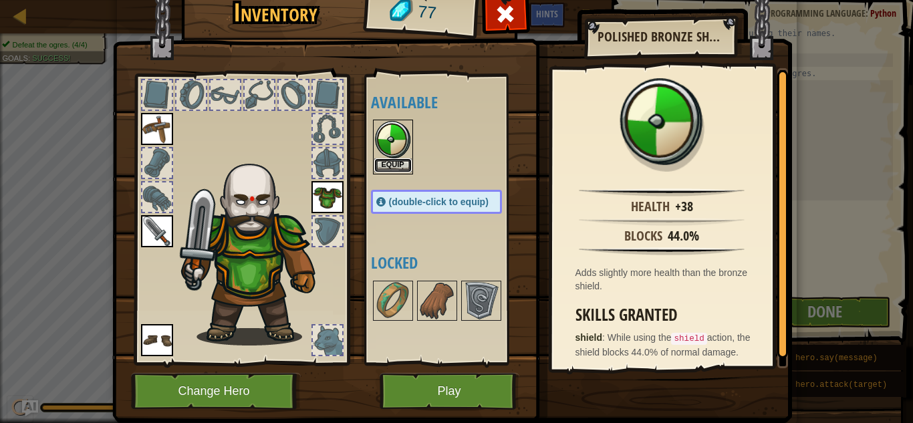
click at [394, 165] on button "Equip" at bounding box center [392, 165] width 37 height 14
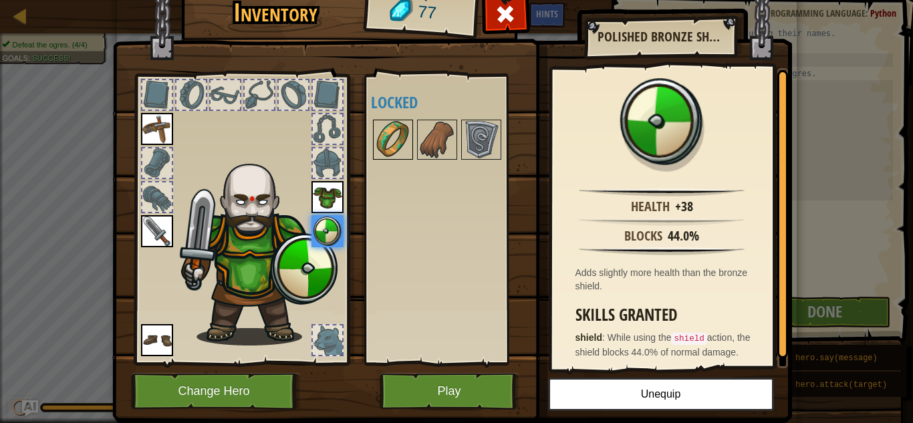
click at [409, 148] on img at bounding box center [392, 139] width 37 height 37
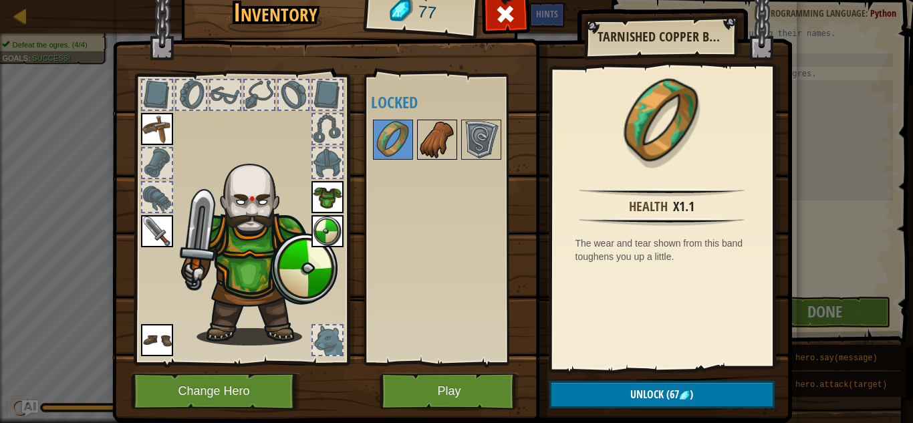
click at [441, 137] on img at bounding box center [437, 139] width 37 height 37
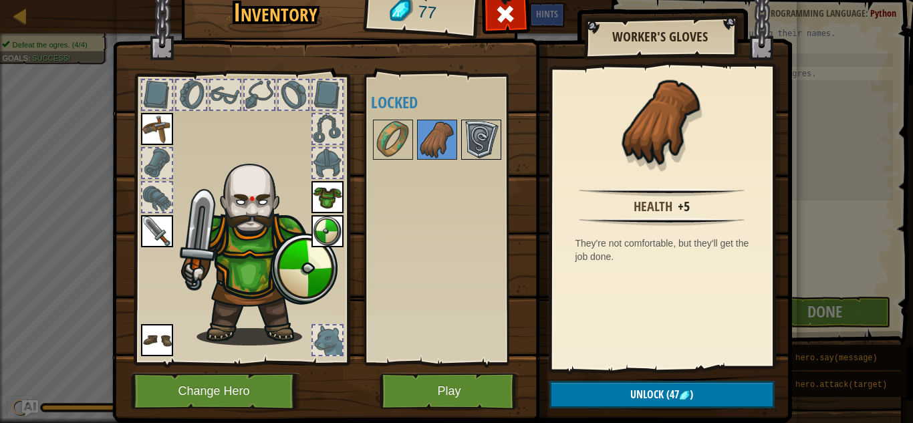
click at [475, 141] on img at bounding box center [481, 139] width 37 height 37
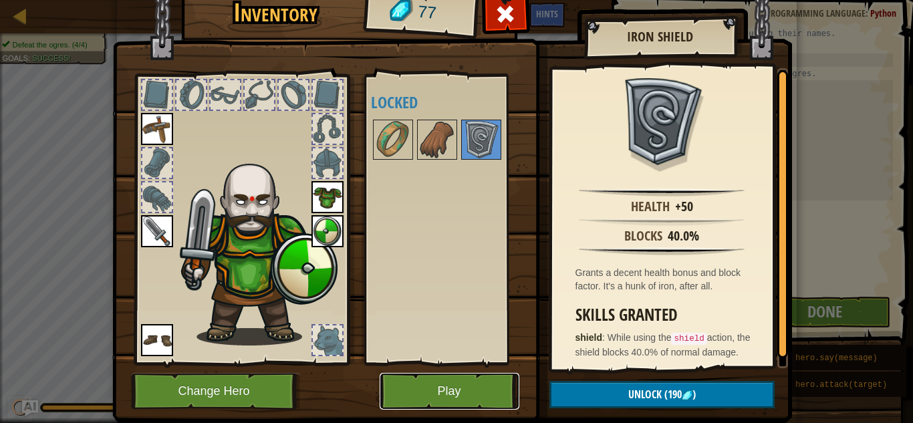
click at [423, 393] on button "Play" at bounding box center [450, 391] width 140 height 37
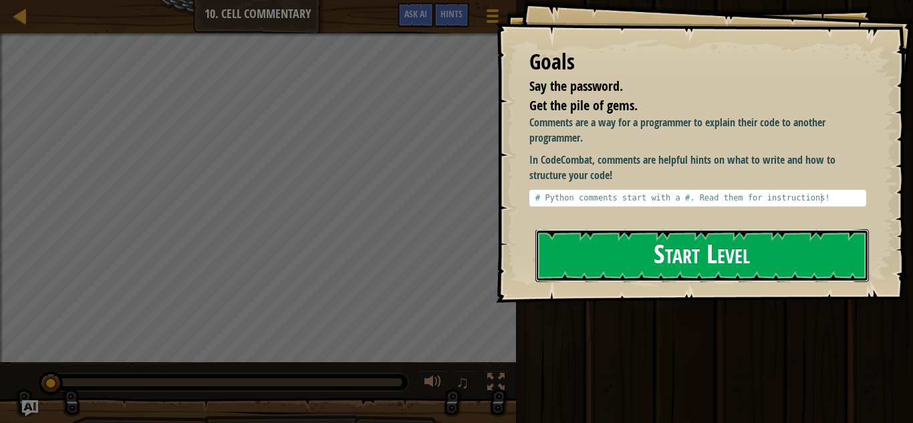
click at [739, 229] on button "Start Level" at bounding box center [703, 255] width 334 height 53
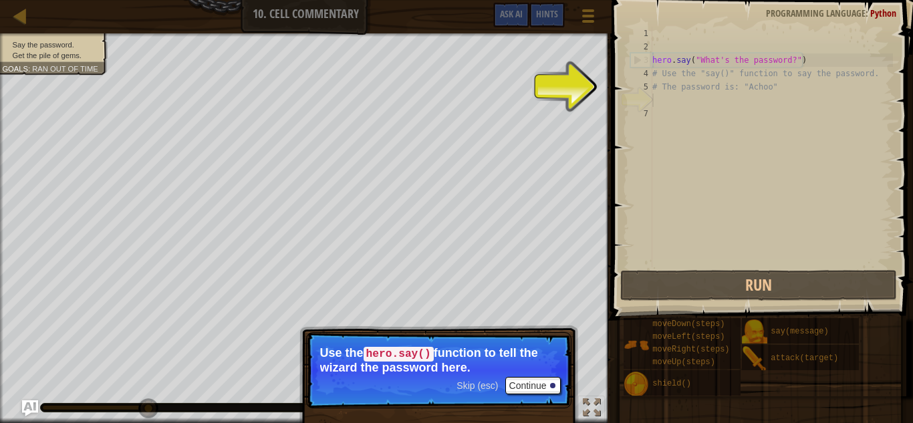
click at [716, 87] on div "hero . say ( "What's the password?" ) # Use the "say()" function to say the pas…" at bounding box center [771, 160] width 243 height 267
type textarea "# The password is: "Achoo""
click at [739, 90] on div "hero . say ( "What's the password?" ) # Use the "say()" function to say the pas…" at bounding box center [771, 160] width 243 height 267
click at [794, 90] on div "hero . say ( "What's the password?" ) # Use the "say()" function to say the pas…" at bounding box center [771, 160] width 243 height 267
click at [680, 100] on div "hero . say ( "What's the password?" ) # Use the "say()" function to say the pas…" at bounding box center [771, 160] width 243 height 267
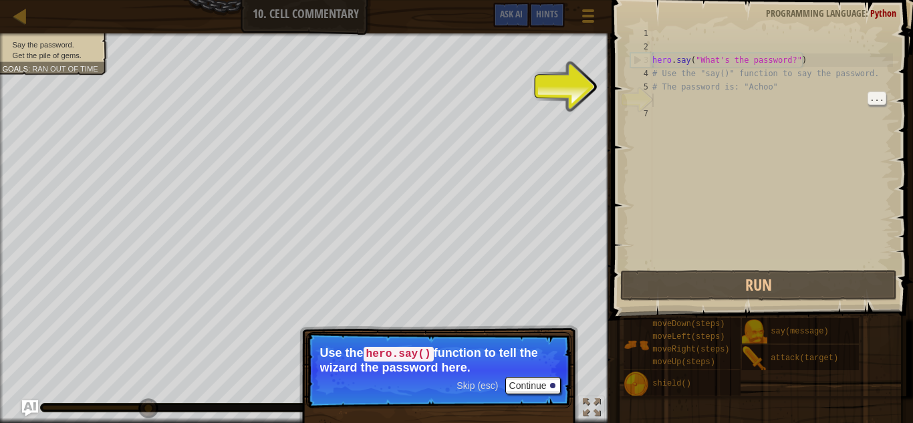
click at [685, 72] on div "hero . say ( "What's the password?" ) # Use the "say()" function to say the pas…" at bounding box center [771, 160] width 243 height 267
click at [699, 86] on div "hero . say ( "What's the password?" ) # Use the "say()" function to say the pas…" at bounding box center [771, 160] width 243 height 267
type textarea "# The password is: "Achoo""
click at [655, 122] on div "hero . say ( "What's the password?" ) # Use the "say()" function to say the pas…" at bounding box center [771, 160] width 243 height 267
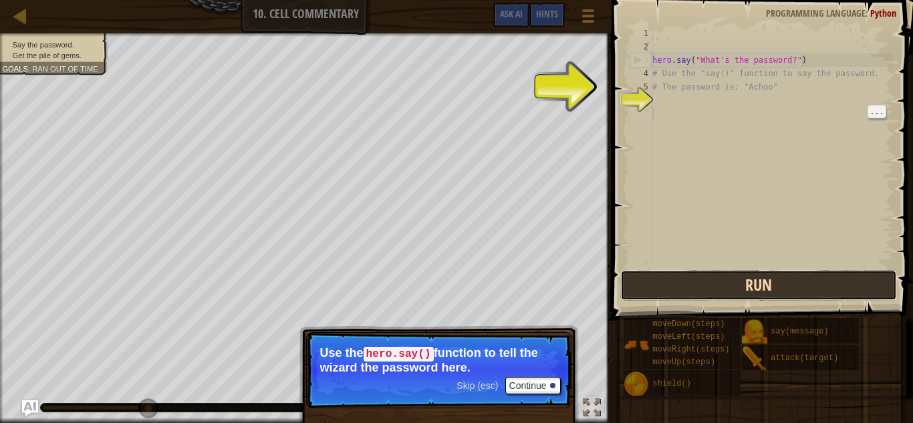
click at [756, 282] on button "Run" at bounding box center [760, 285] width 278 height 31
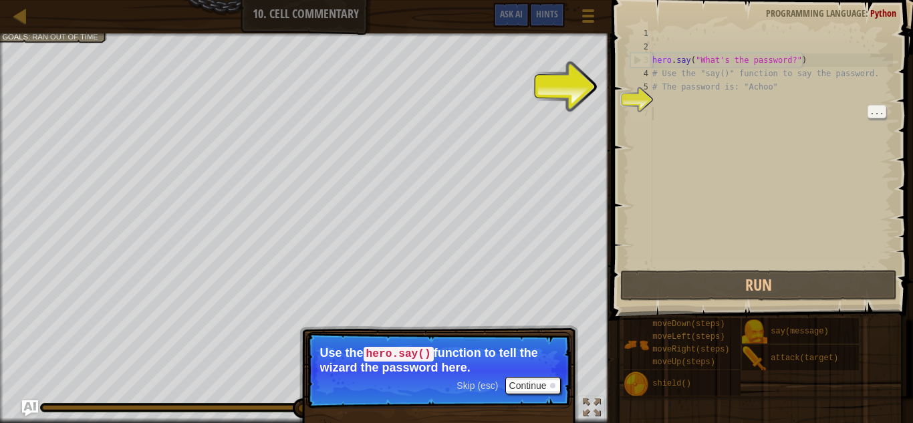
click at [669, 82] on div "hero . say ( "What's the password?" ) # Use the "say()" function to say the pas…" at bounding box center [771, 160] width 243 height 267
click at [646, 86] on div "5" at bounding box center [642, 86] width 22 height 13
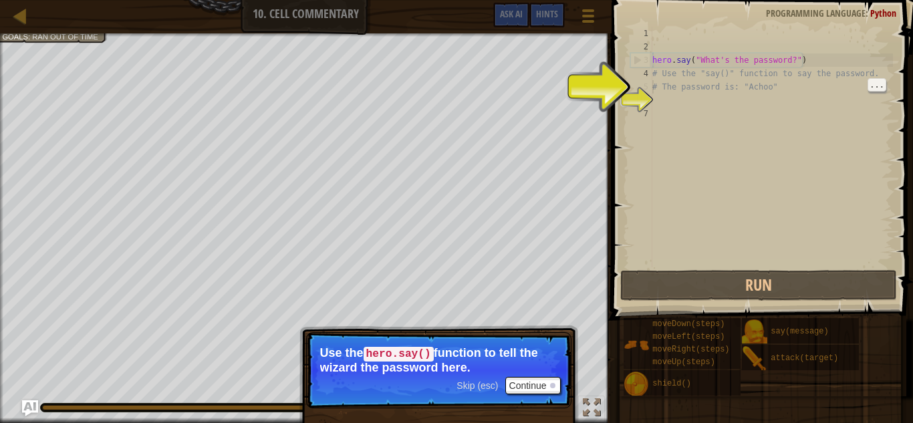
click at [645, 84] on div "5" at bounding box center [642, 86] width 22 height 13
type textarea "# The password is: "Achoo""
click at [659, 111] on div "hero . say ( "What's the password?" ) # Use the "say()" function to say the pas…" at bounding box center [771, 160] width 243 height 267
click at [665, 102] on div "hero . say ( "What's the password?" ) # Use the "say()" function to say the pas…" at bounding box center [771, 160] width 243 height 267
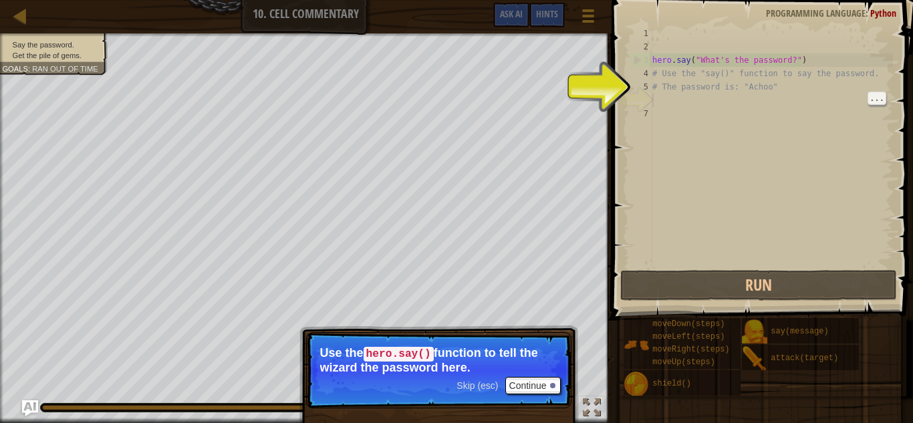
click at [667, 102] on div "hero . say ( "What's the password?" ) # Use the "say()" function to say the pas…" at bounding box center [771, 160] width 243 height 267
click at [536, 385] on button "Continue" at bounding box center [534, 385] width 56 height 17
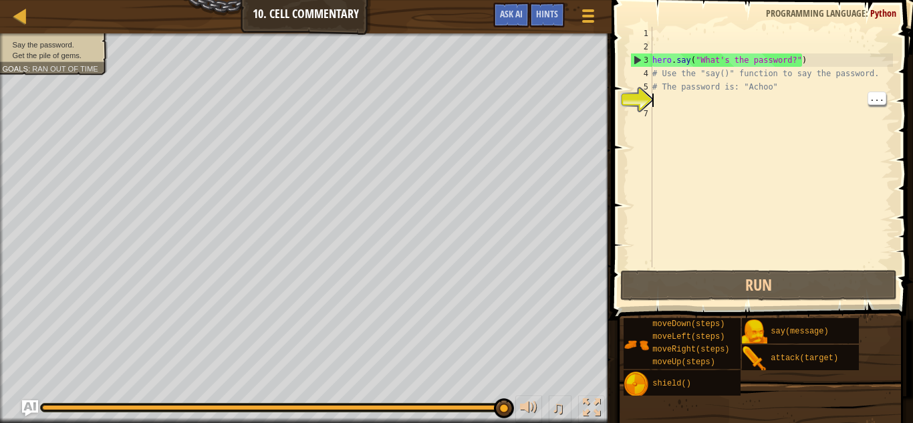
scroll to position [6, 0]
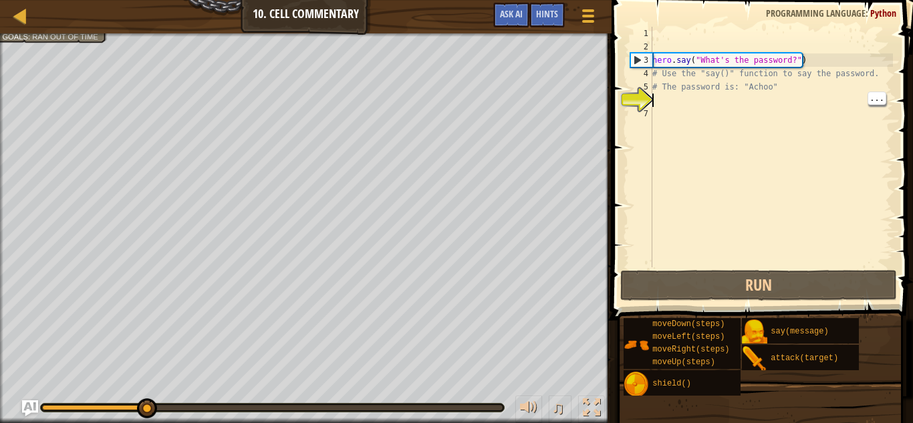
click at [787, 64] on div "hero . say ( "What's the password?" ) # Use the "say()" function to say the pas…" at bounding box center [771, 160] width 243 height 267
click at [794, 58] on div "hero . say ( "What's the password?" ) # Use the "say()" function to say the pas…" at bounding box center [771, 160] width 243 height 267
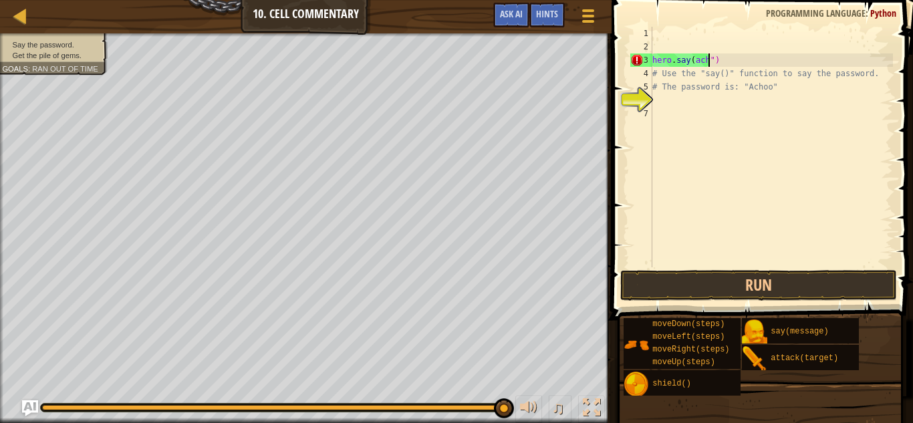
scroll to position [6, 8]
type textarea "hero.say(achoo")"
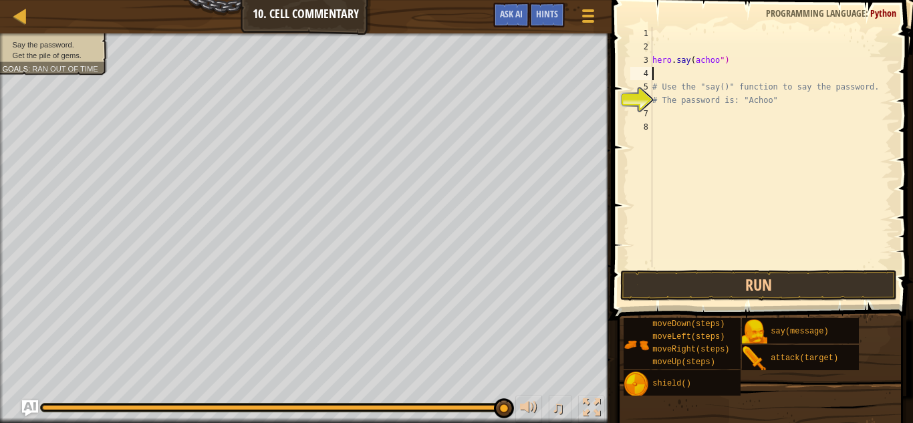
scroll to position [6, 0]
click at [832, 282] on button "Run" at bounding box center [760, 285] width 278 height 31
